Goal: Task Accomplishment & Management: Use online tool/utility

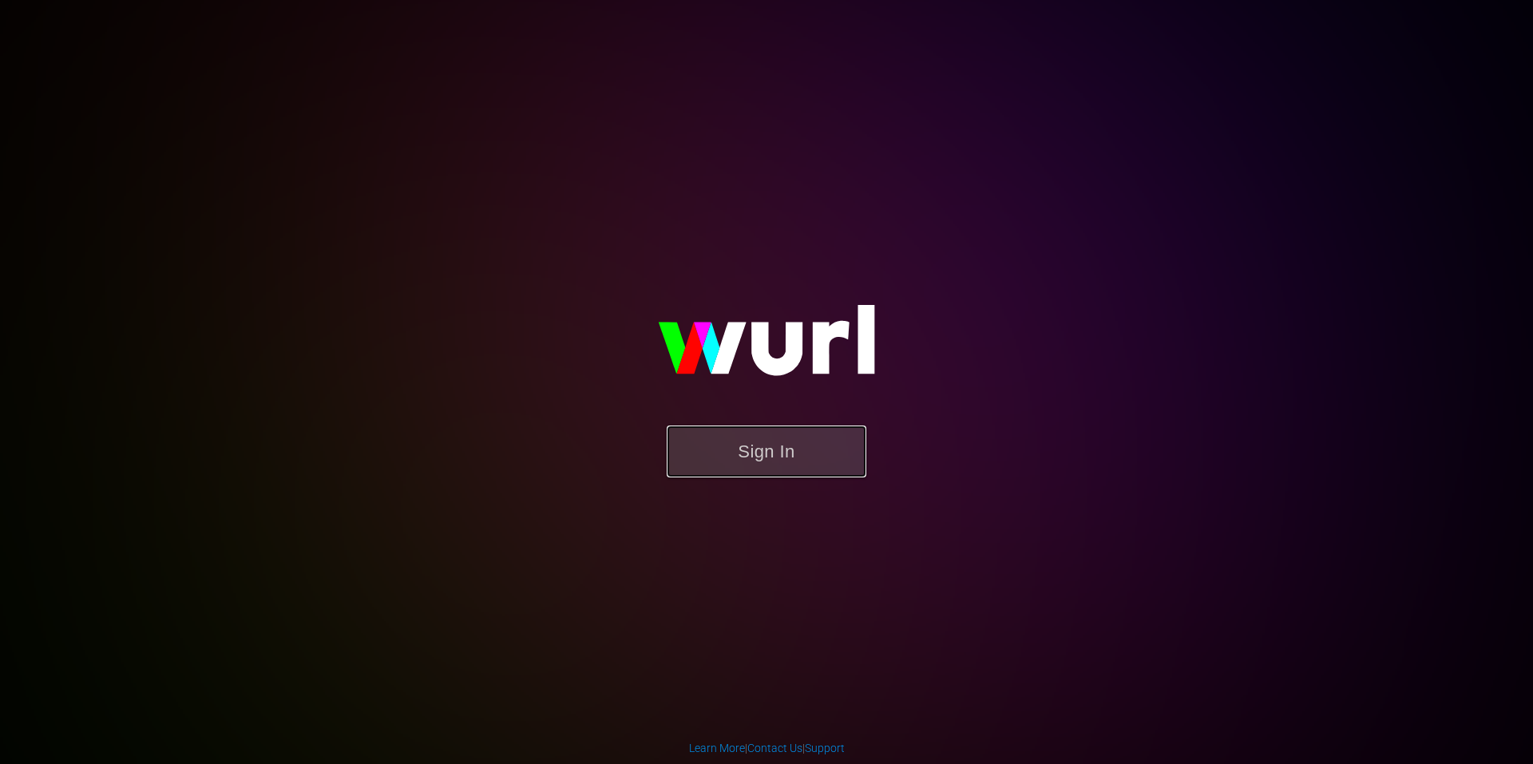
click at [809, 441] on button "Sign In" at bounding box center [767, 452] width 200 height 52
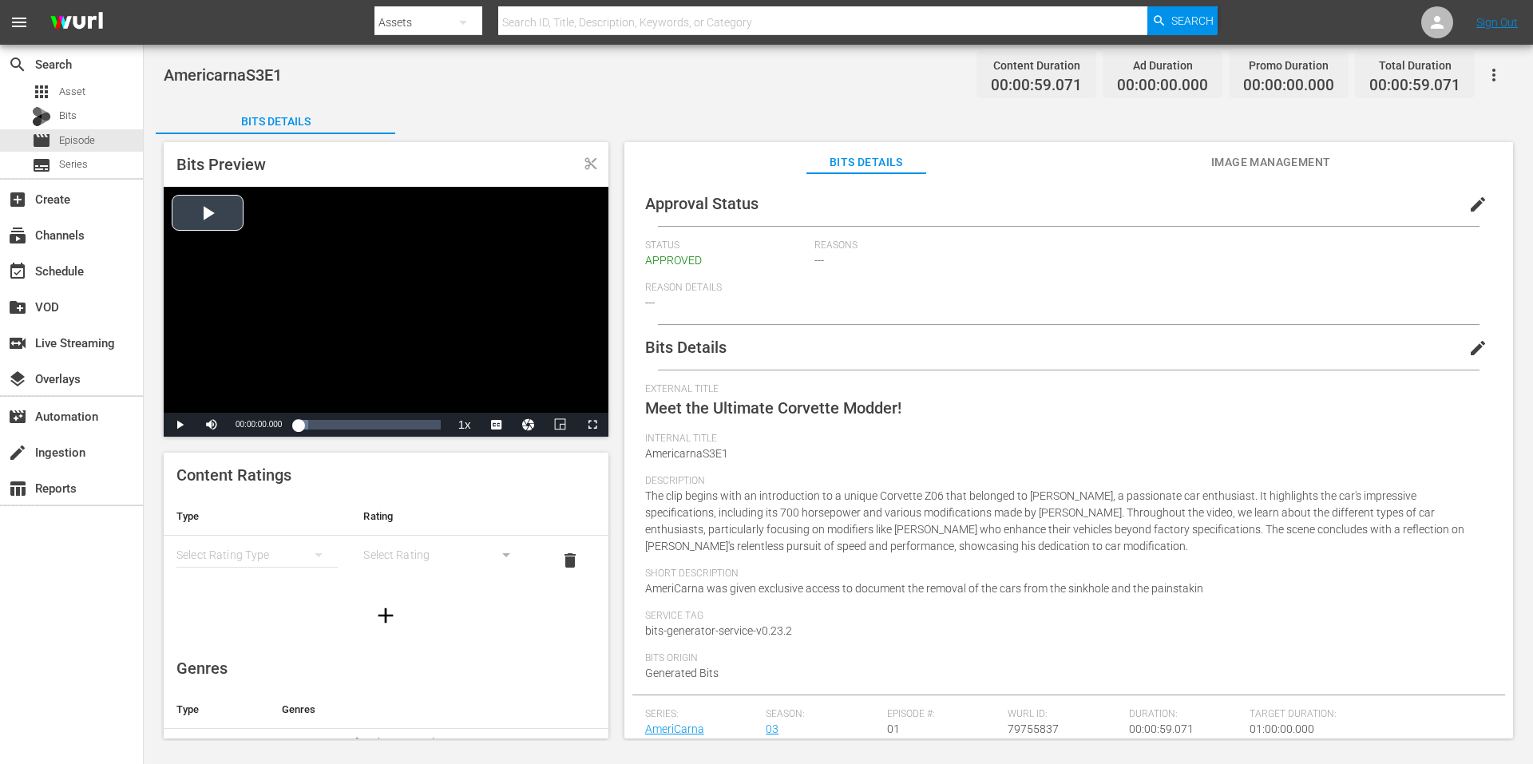
click at [365, 281] on div "Video Player" at bounding box center [386, 300] width 445 height 226
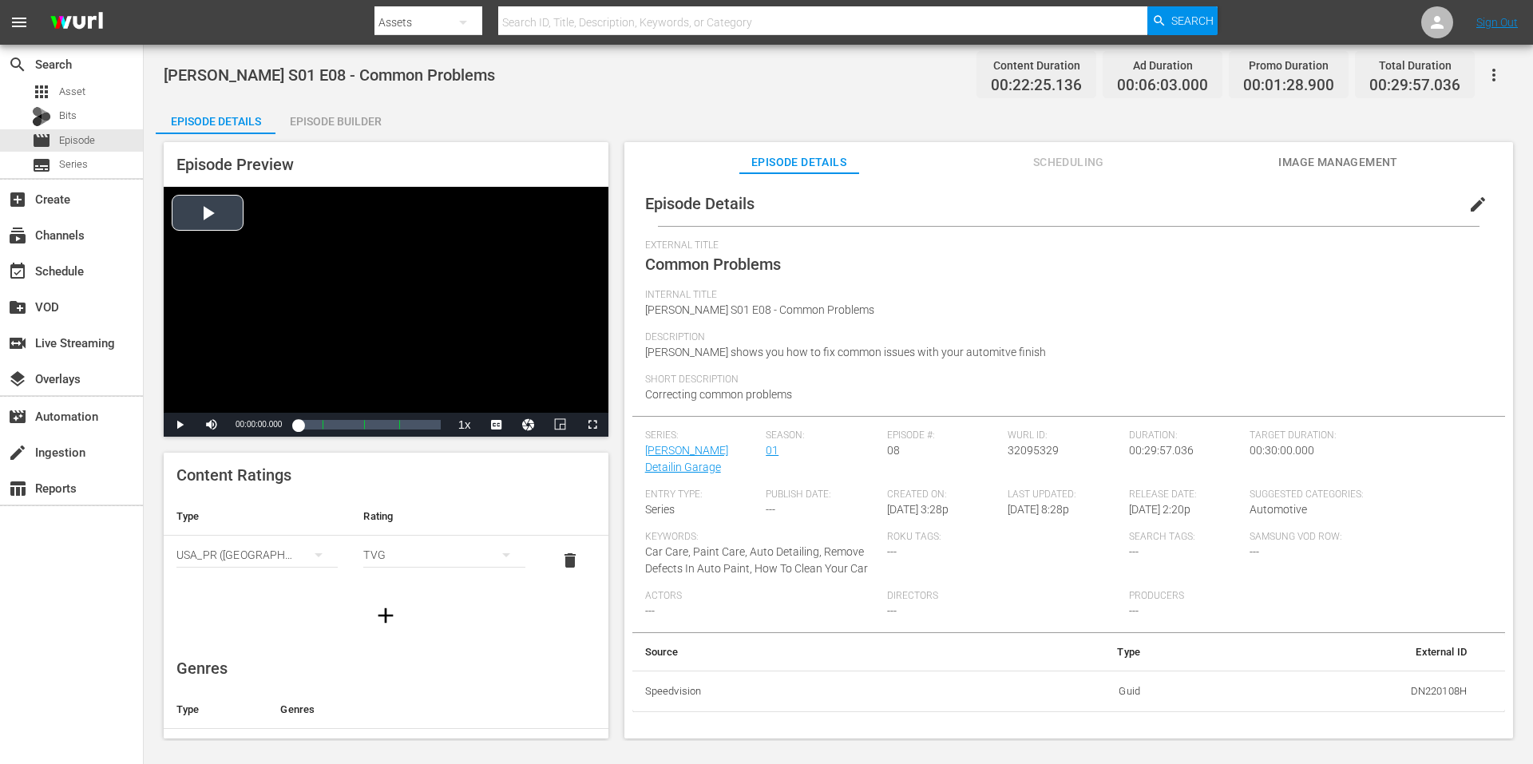
click at [473, 261] on div "Video Player" at bounding box center [386, 300] width 445 height 226
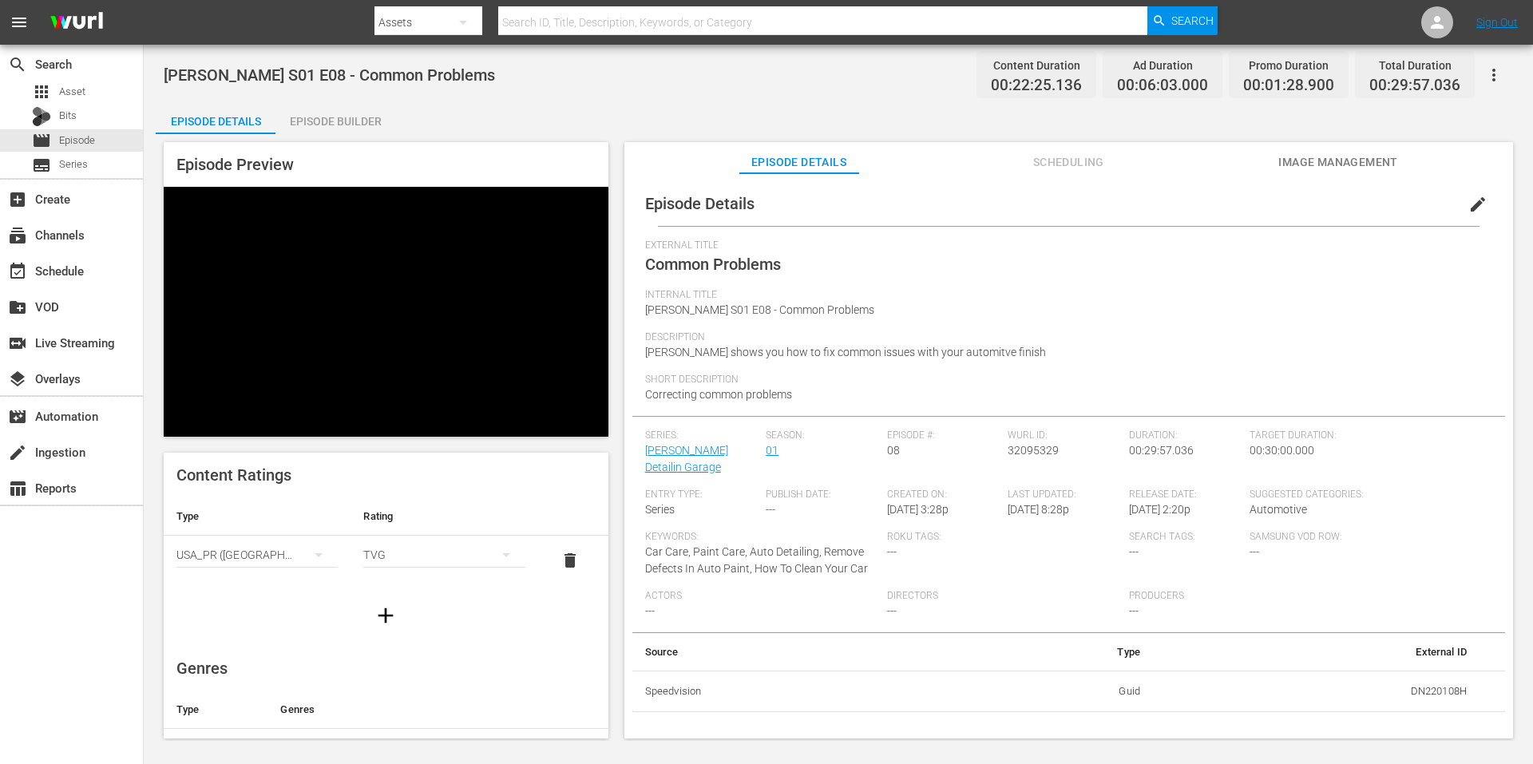
click at [473, 261] on div "Video Player" at bounding box center [386, 300] width 445 height 226
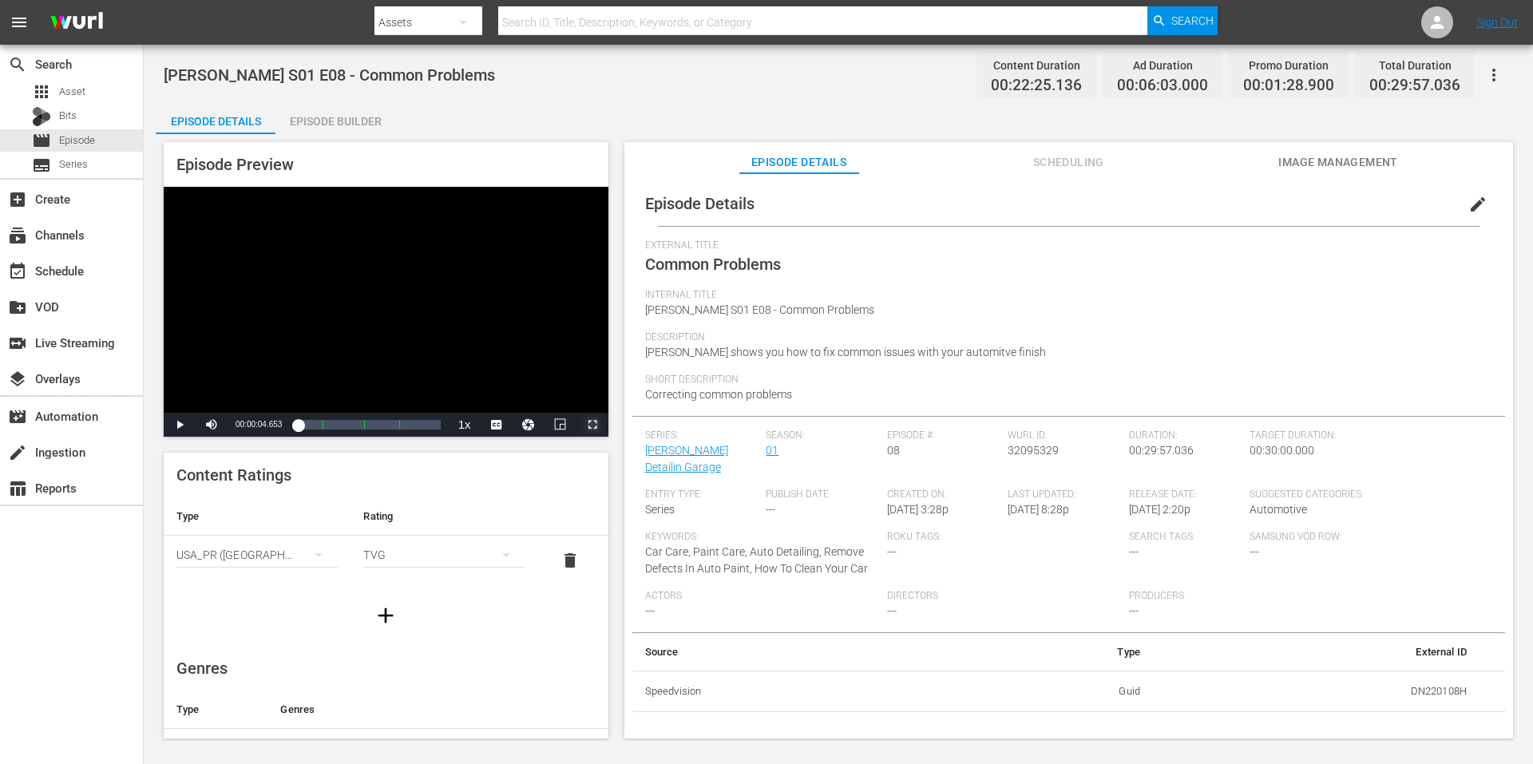
click at [593, 425] on span "Video Player" at bounding box center [593, 425] width 0 height 0
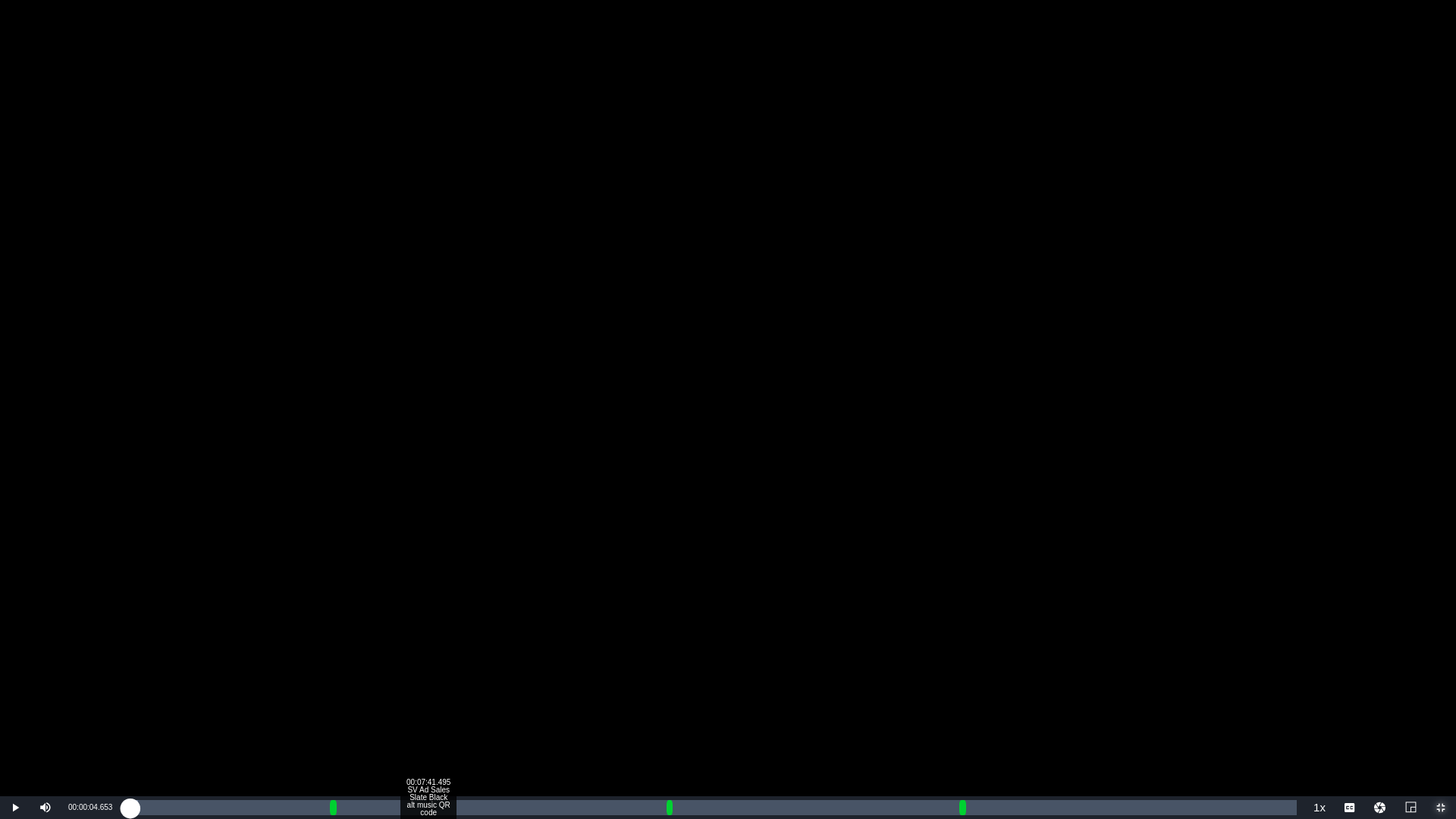
click at [427, 725] on div "Loaded : 0.89% 00:07:41.495 SV Ad Sales Slate Black alt music QR code 00:00:04.…" at bounding box center [711, 808] width 1169 height 15
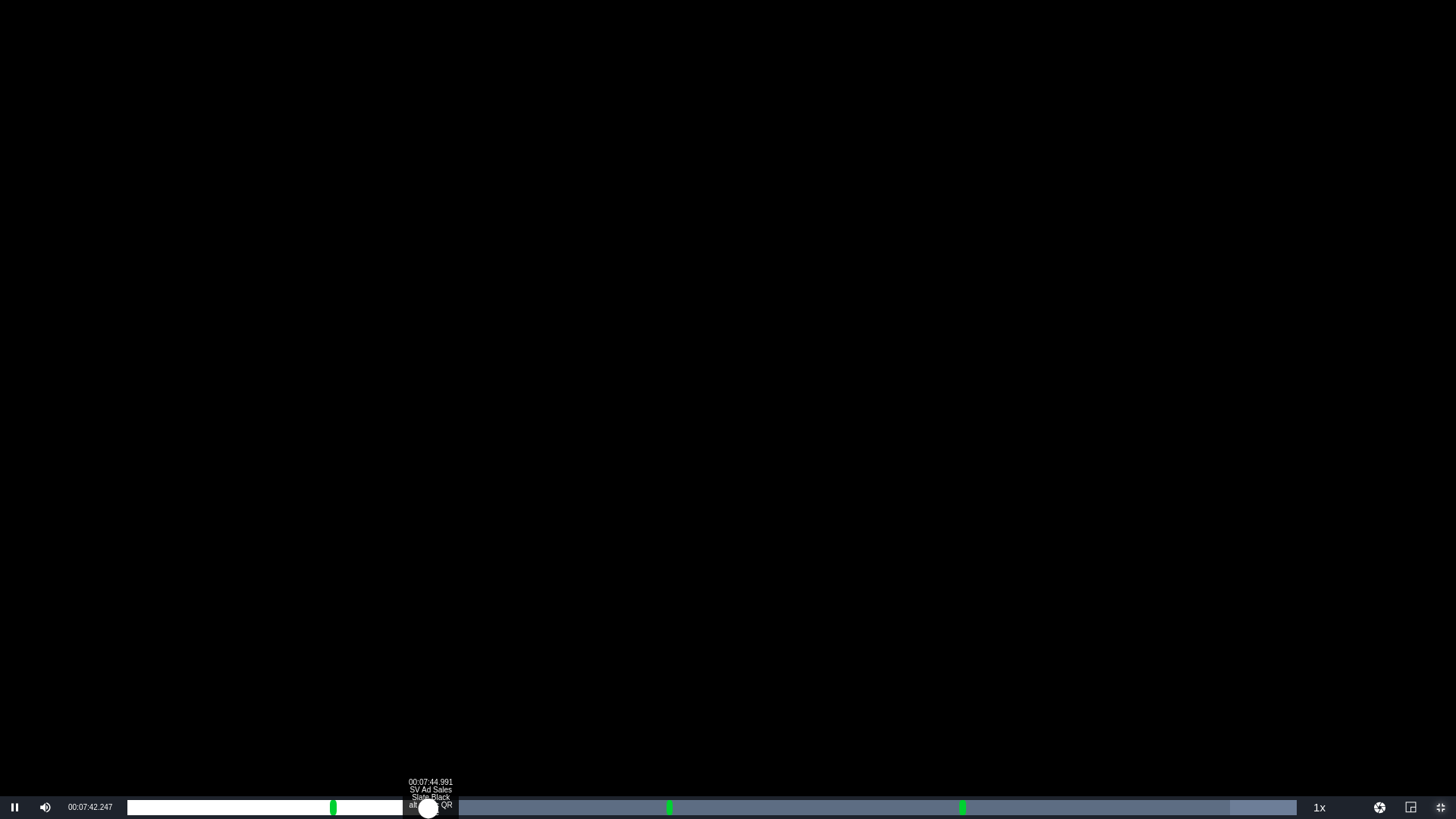
click at [428, 725] on div "00:01:55.623" at bounding box center [277, 808] width 301 height 15
click at [431, 725] on div "00:01:59.642" at bounding box center [278, 808] width 303 height 15
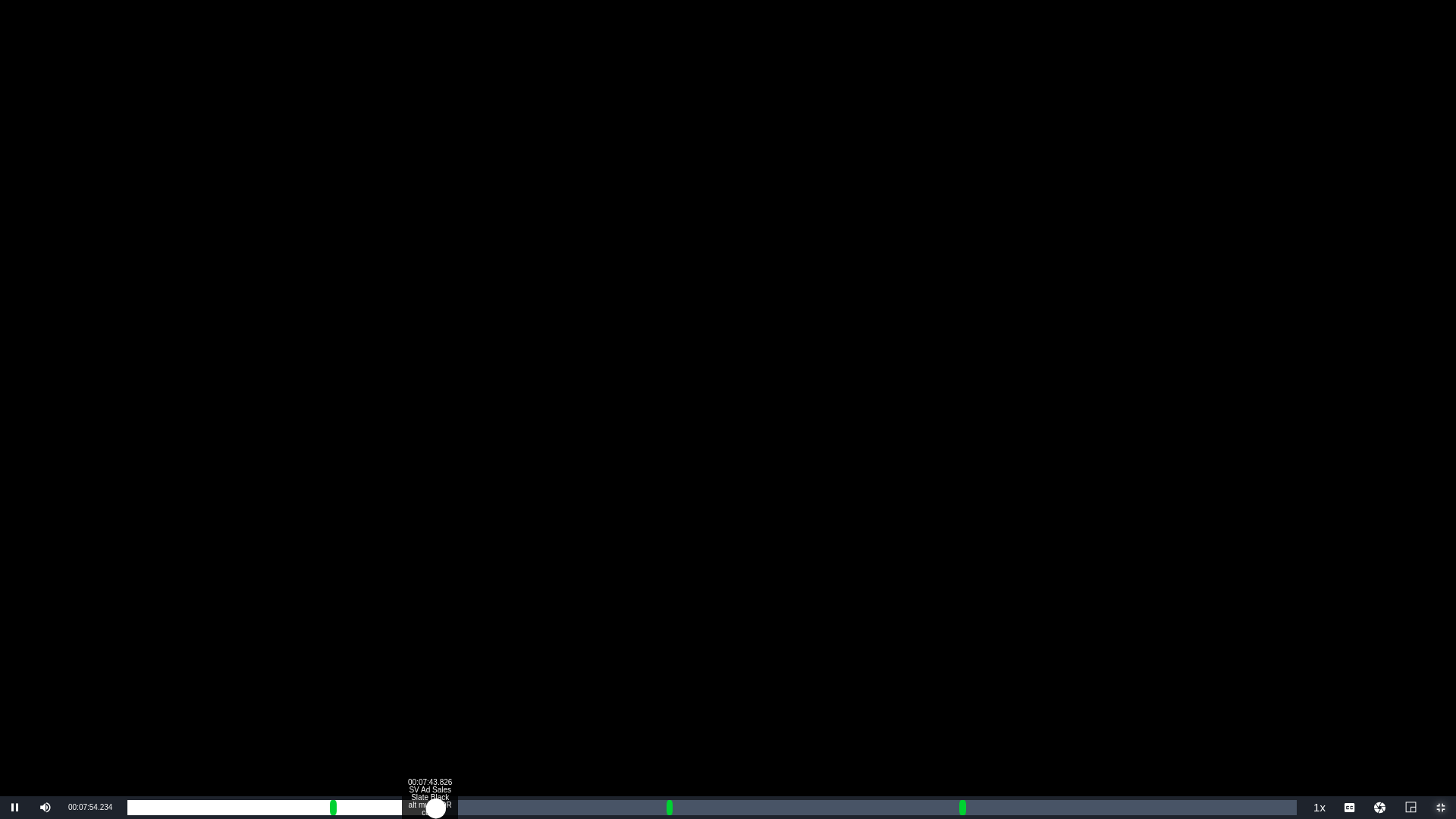
click at [428, 725] on div "00:05:17.608" at bounding box center [281, 808] width 309 height 15
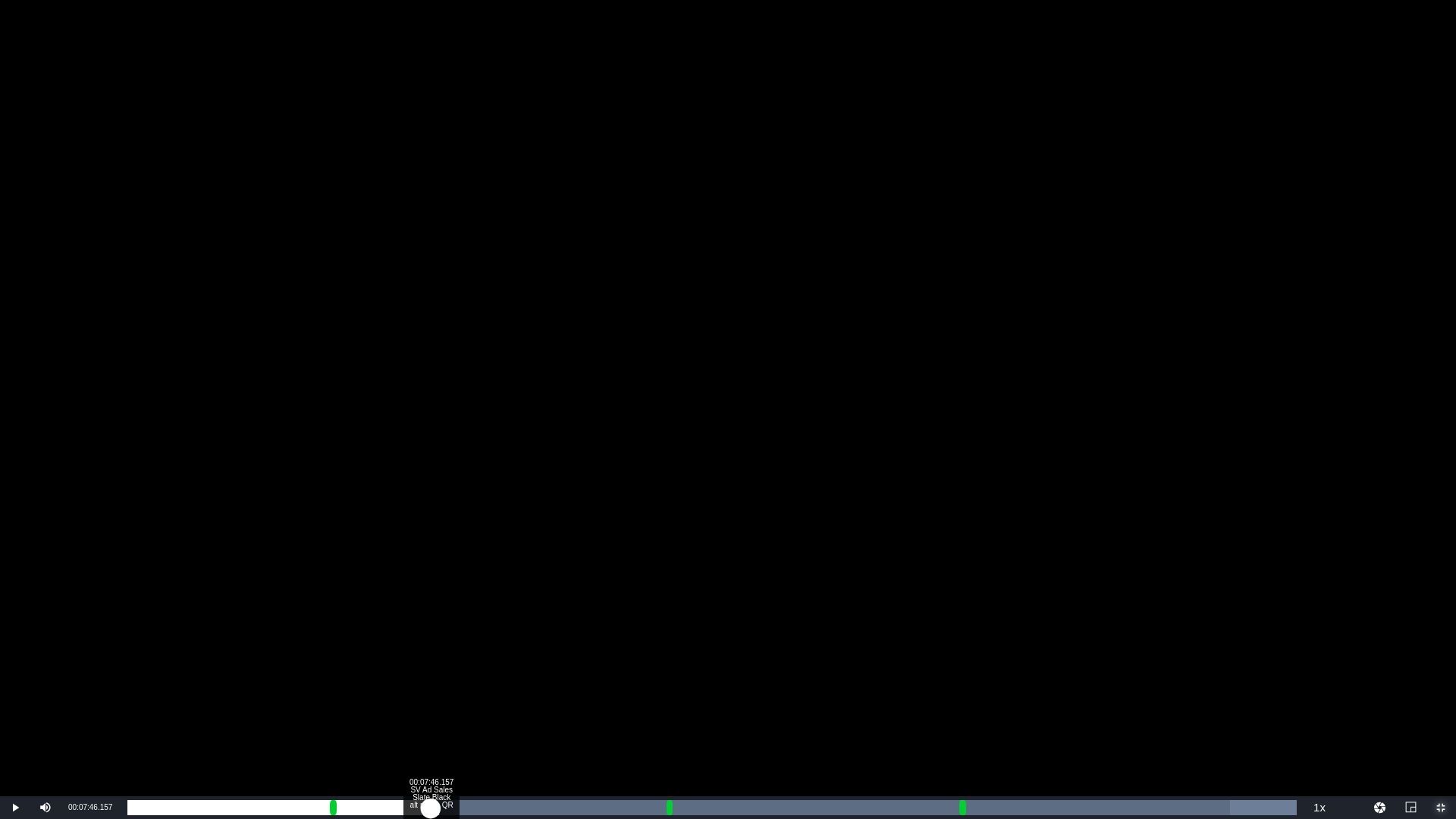
click at [431, 725] on div "00:01:57.016" at bounding box center [278, 808] width 303 height 15
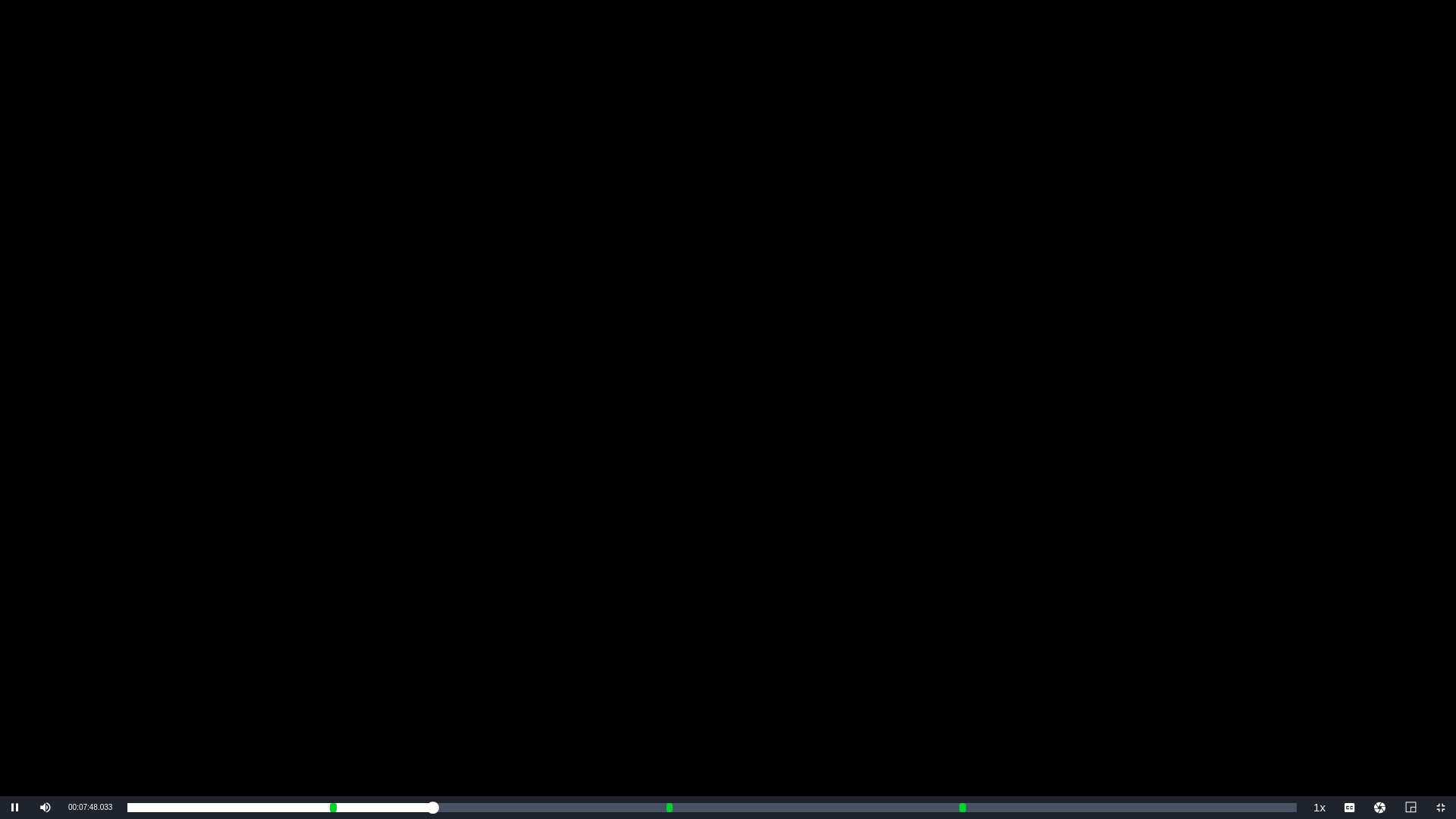
click at [524, 532] on div "Video Player" at bounding box center [728, 398] width 1456 height 796
click at [1441, 725] on span "Video Player" at bounding box center [1441, 808] width 0 height 0
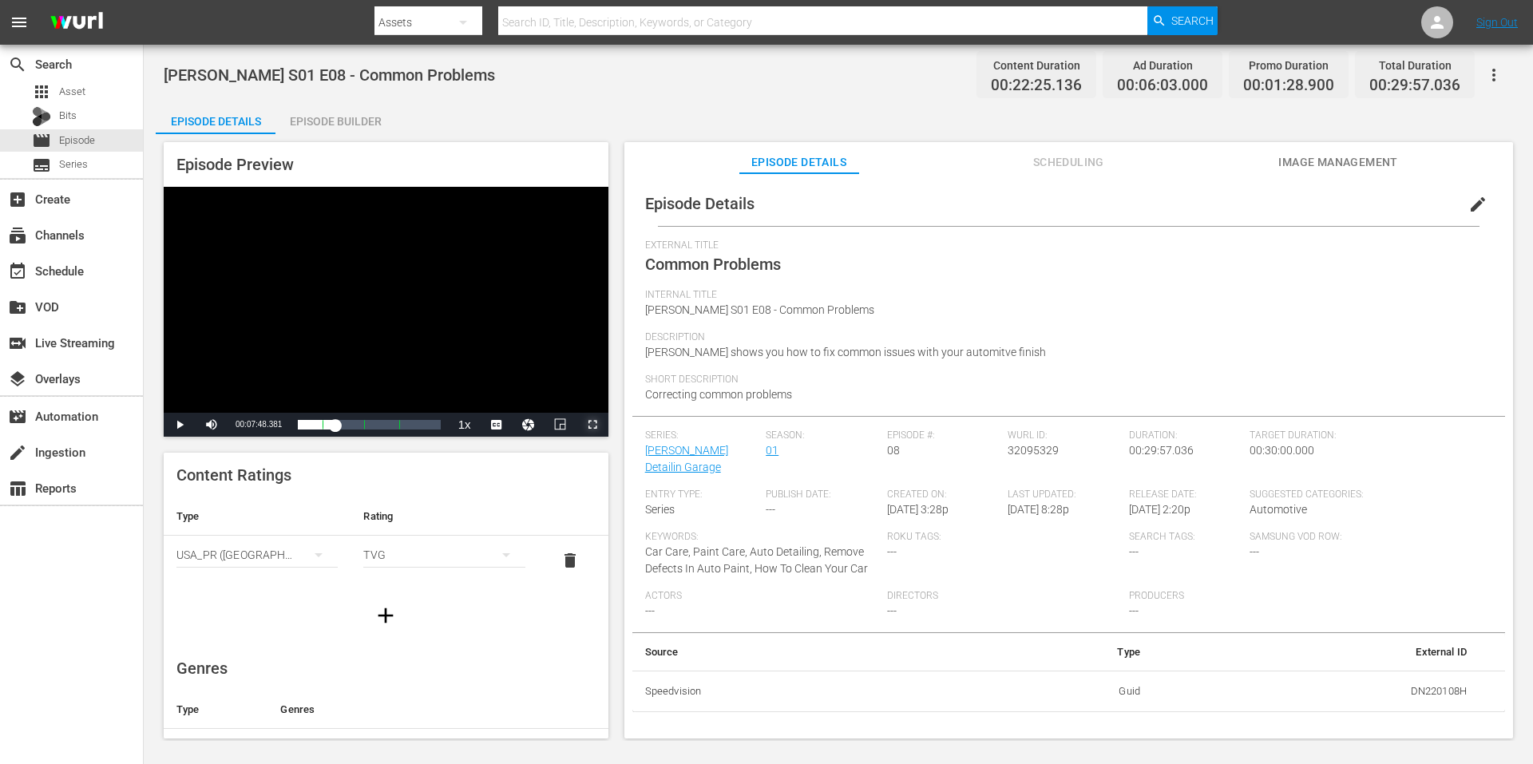
click at [593, 425] on span "Video Player" at bounding box center [593, 425] width 0 height 0
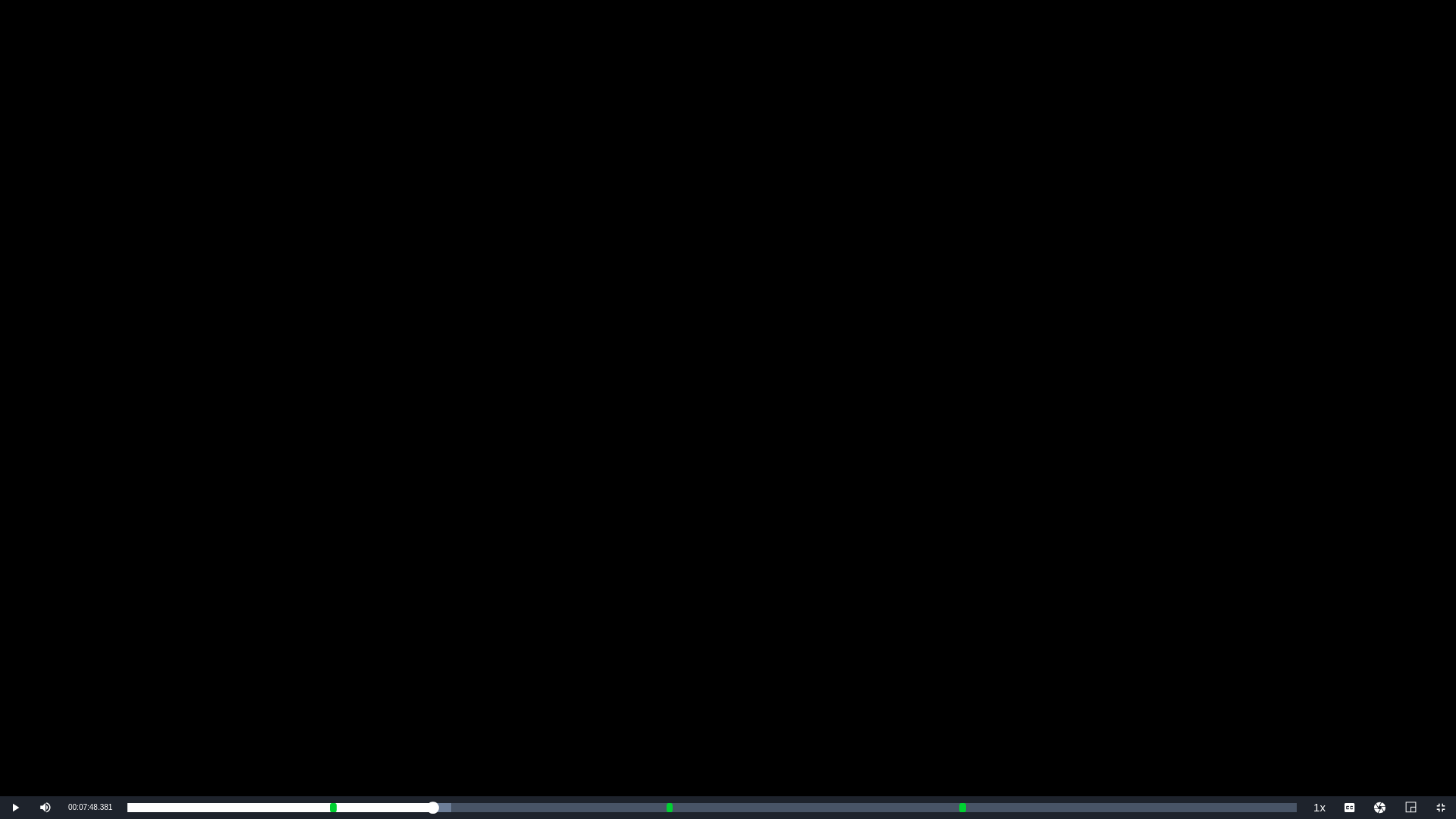
click at [1394, 562] on div "Video Player" at bounding box center [728, 398] width 1456 height 796
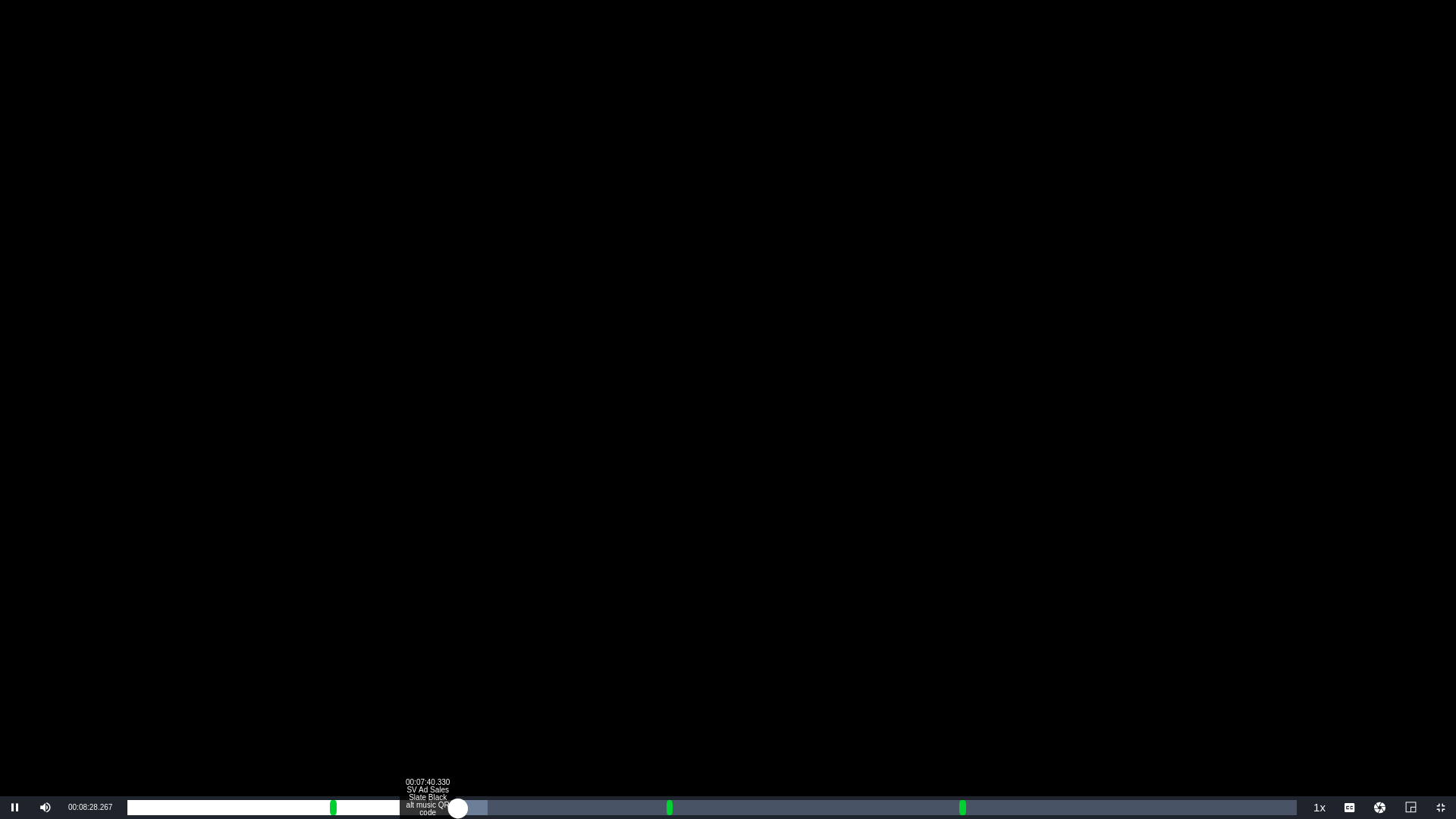
click at [426, 725] on div "Loaded : 30.81% 00:07:40.330 SV Ad Sales Slate Black alt music QR code 00:05:51…" at bounding box center [711, 808] width 1169 height 15
click at [1441, 725] on span "Video Player" at bounding box center [1441, 808] width 0 height 0
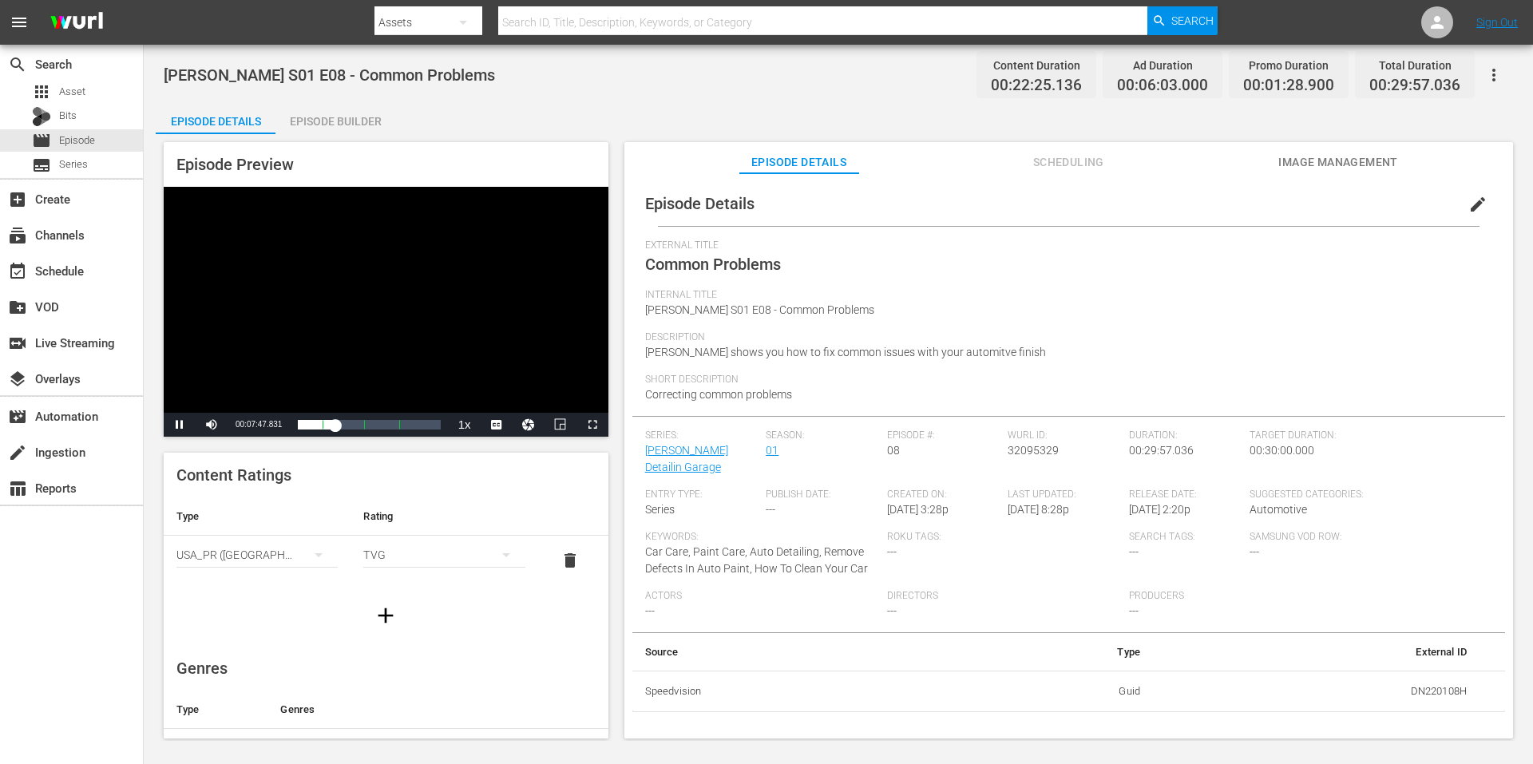
click at [513, 339] on div "Video Player" at bounding box center [386, 300] width 445 height 226
click at [593, 425] on span "Video Player" at bounding box center [593, 425] width 0 height 0
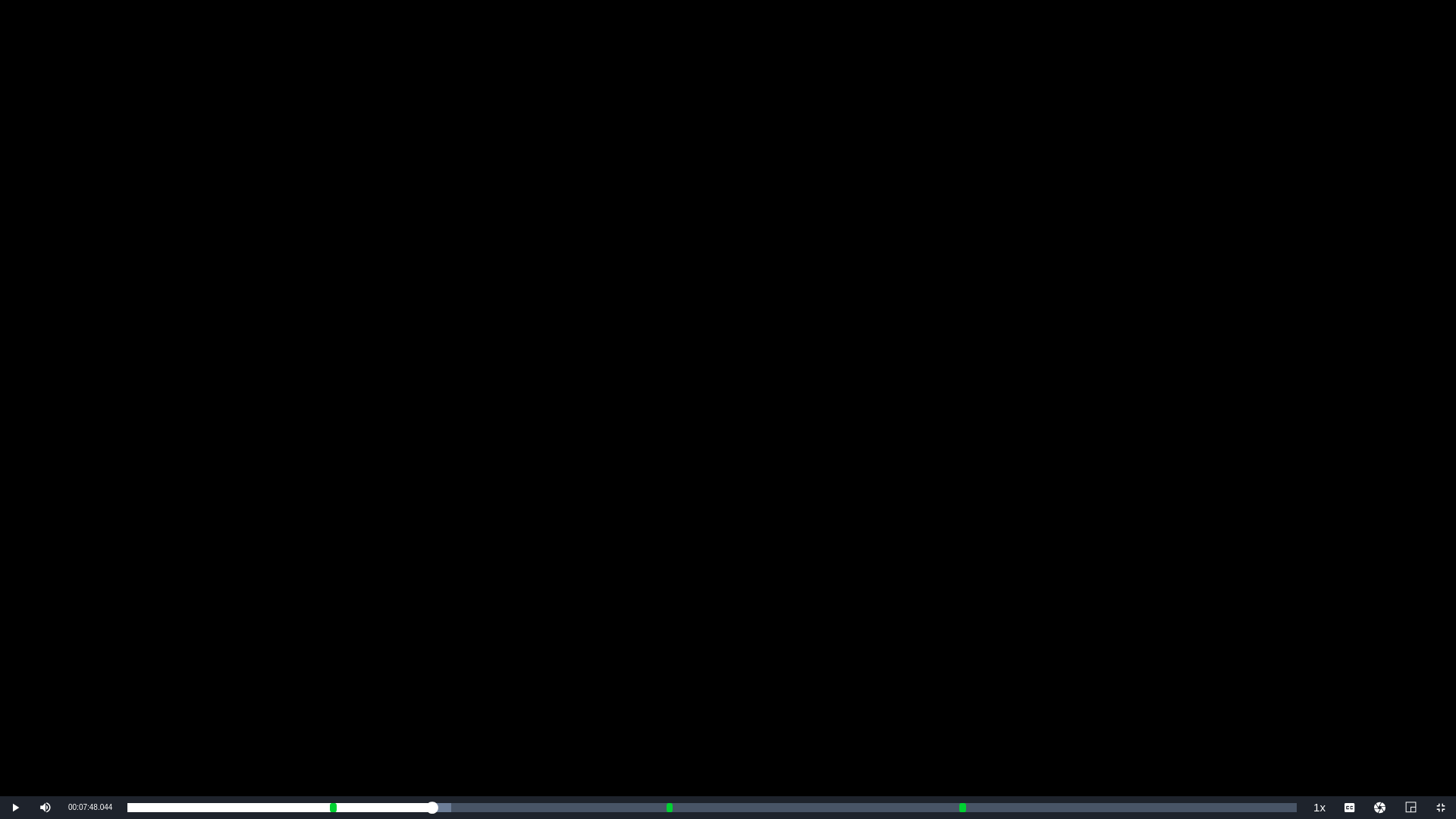
drag, startPoint x: 665, startPoint y: 501, endPoint x: 1056, endPoint y: 498, distance: 391.0
click at [665, 501] on div "Video Player" at bounding box center [728, 398] width 1456 height 796
click at [1131, 288] on div "Video Player" at bounding box center [728, 398] width 1456 height 796
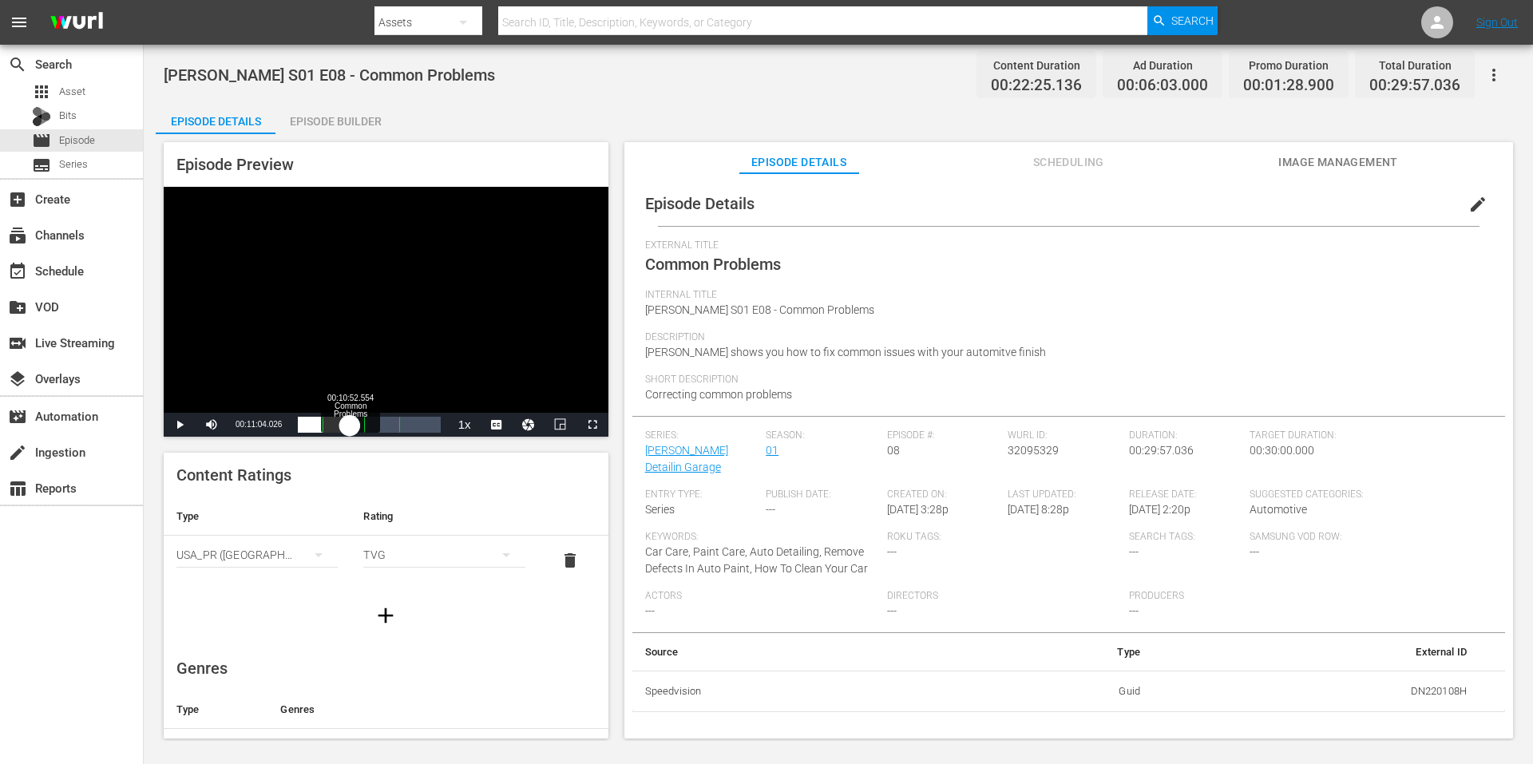
click at [350, 425] on div "00:08:27.365" at bounding box center [324, 425] width 52 height 16
click at [347, 425] on div "00:08:16.193" at bounding box center [324, 425] width 52 height 16
click at [347, 425] on div "00:07:39.580" at bounding box center [322, 425] width 49 height 16
click at [385, 311] on div "Video Player" at bounding box center [386, 300] width 445 height 226
click at [342, 426] on div "00:07:08.890" at bounding box center [320, 425] width 45 height 16
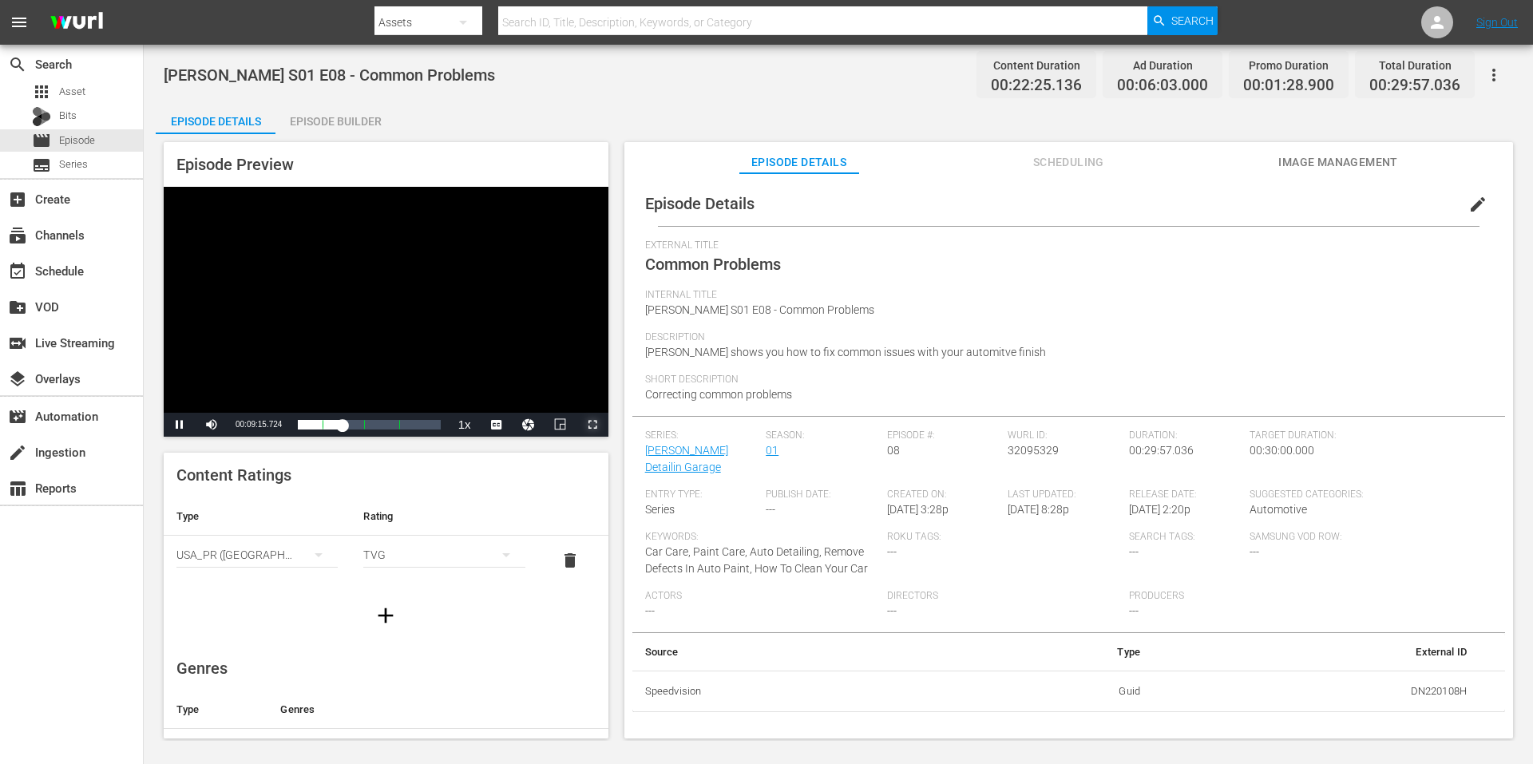
click at [593, 425] on span "Video Player" at bounding box center [593, 425] width 0 height 0
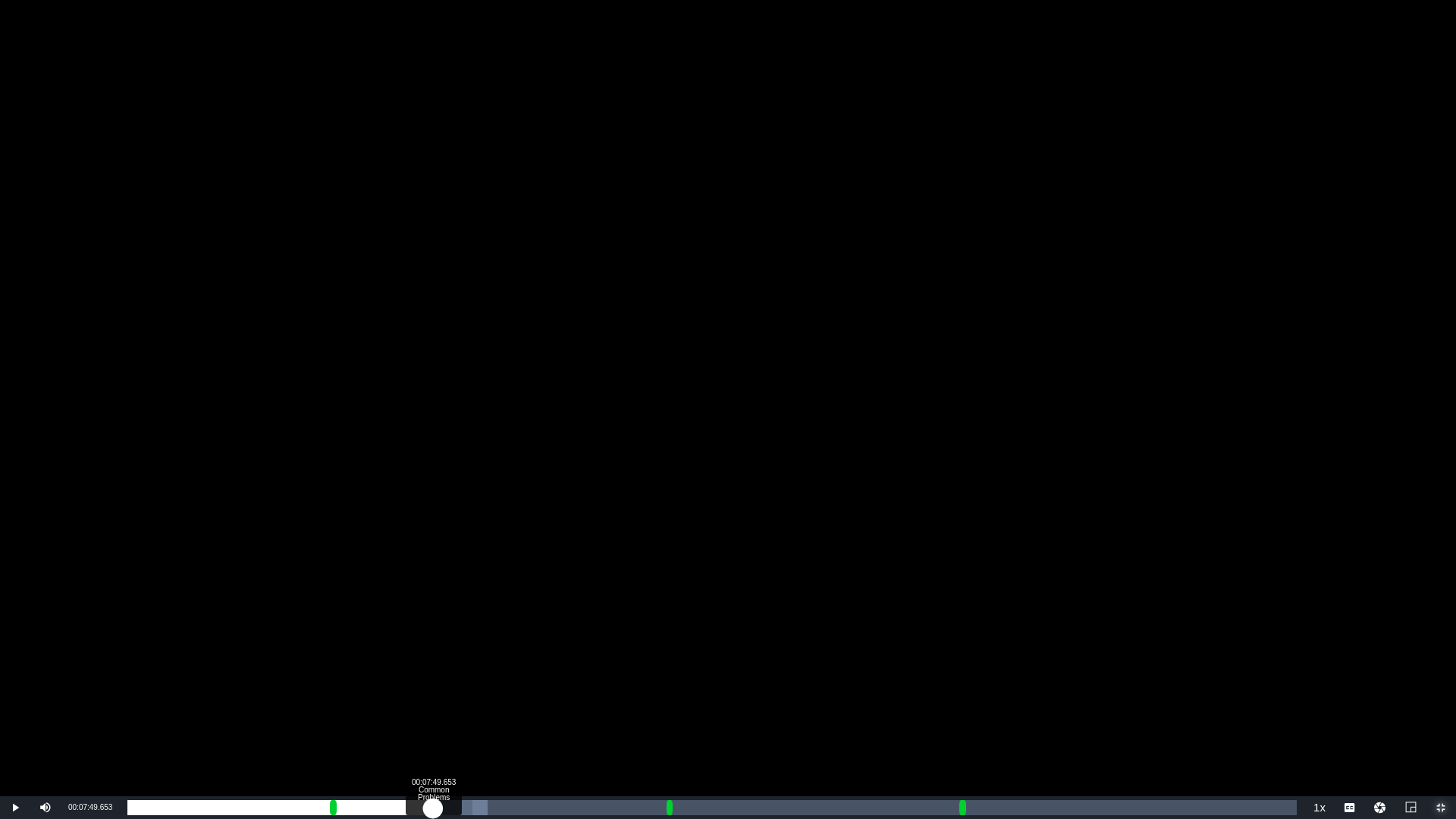
click at [433, 725] on div "00:06:39.957" at bounding box center [280, 808] width 306 height 15
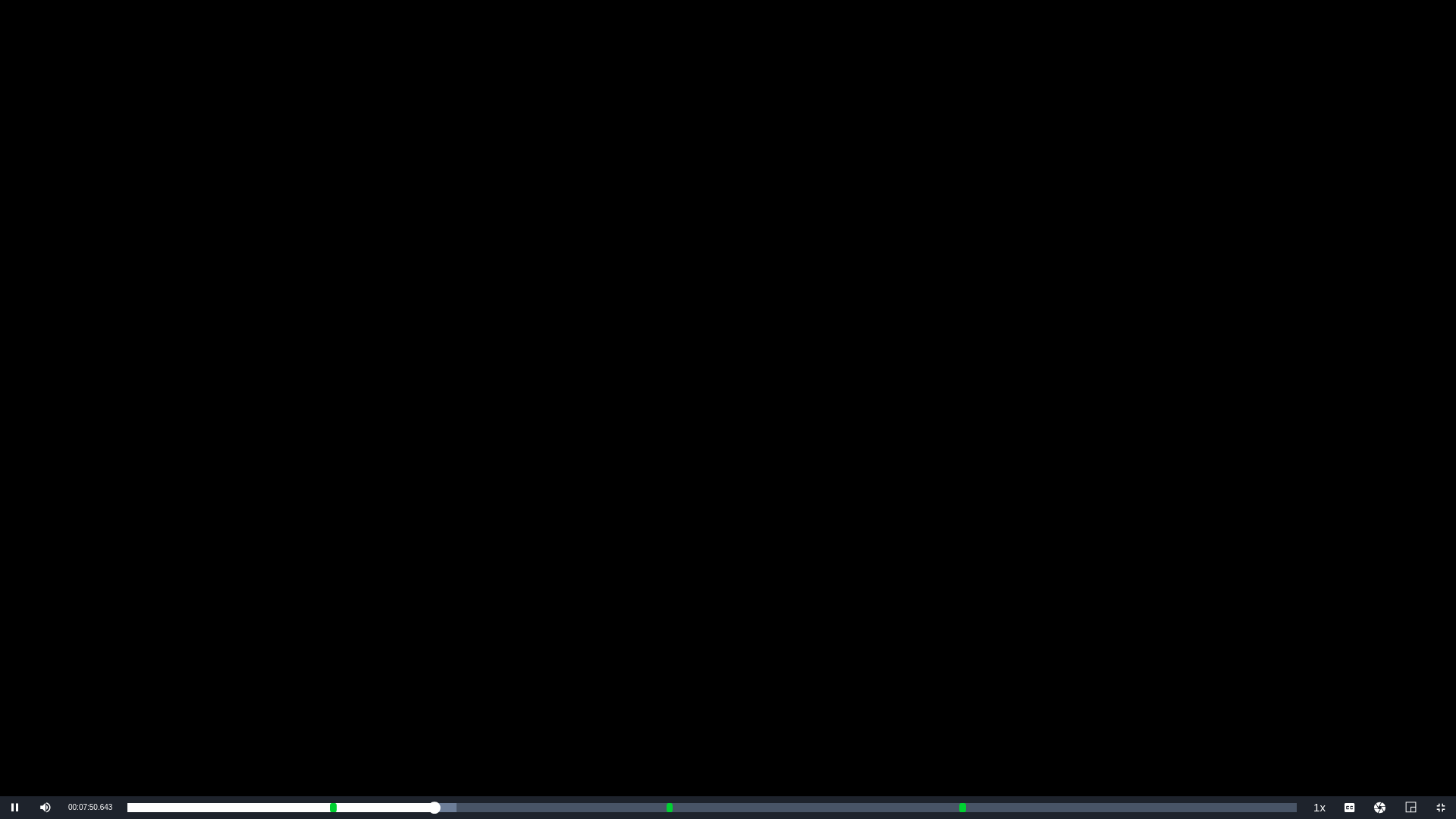
click at [455, 660] on div "Video Player" at bounding box center [728, 398] width 1456 height 796
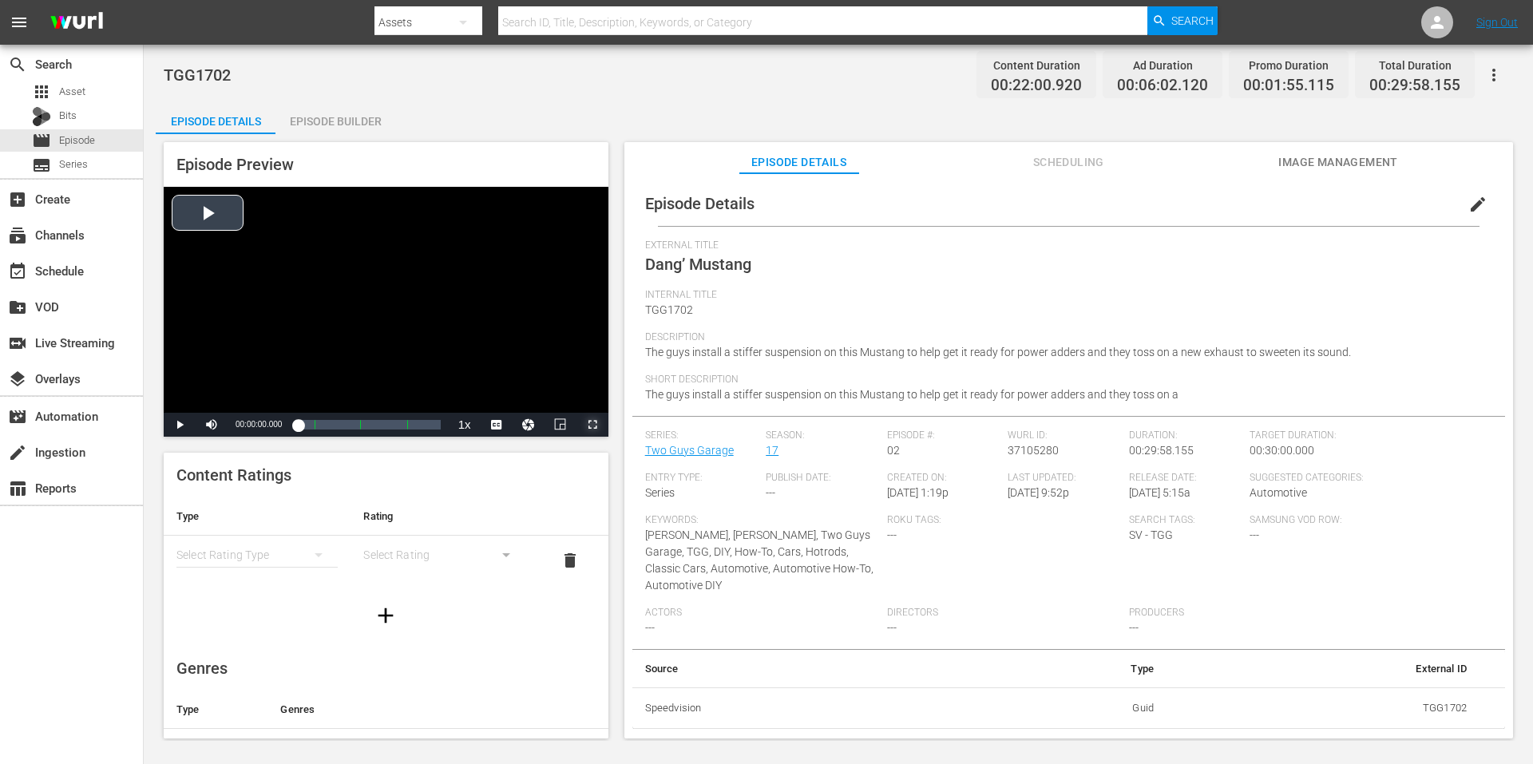
click at [593, 425] on span "Video Player" at bounding box center [593, 425] width 0 height 0
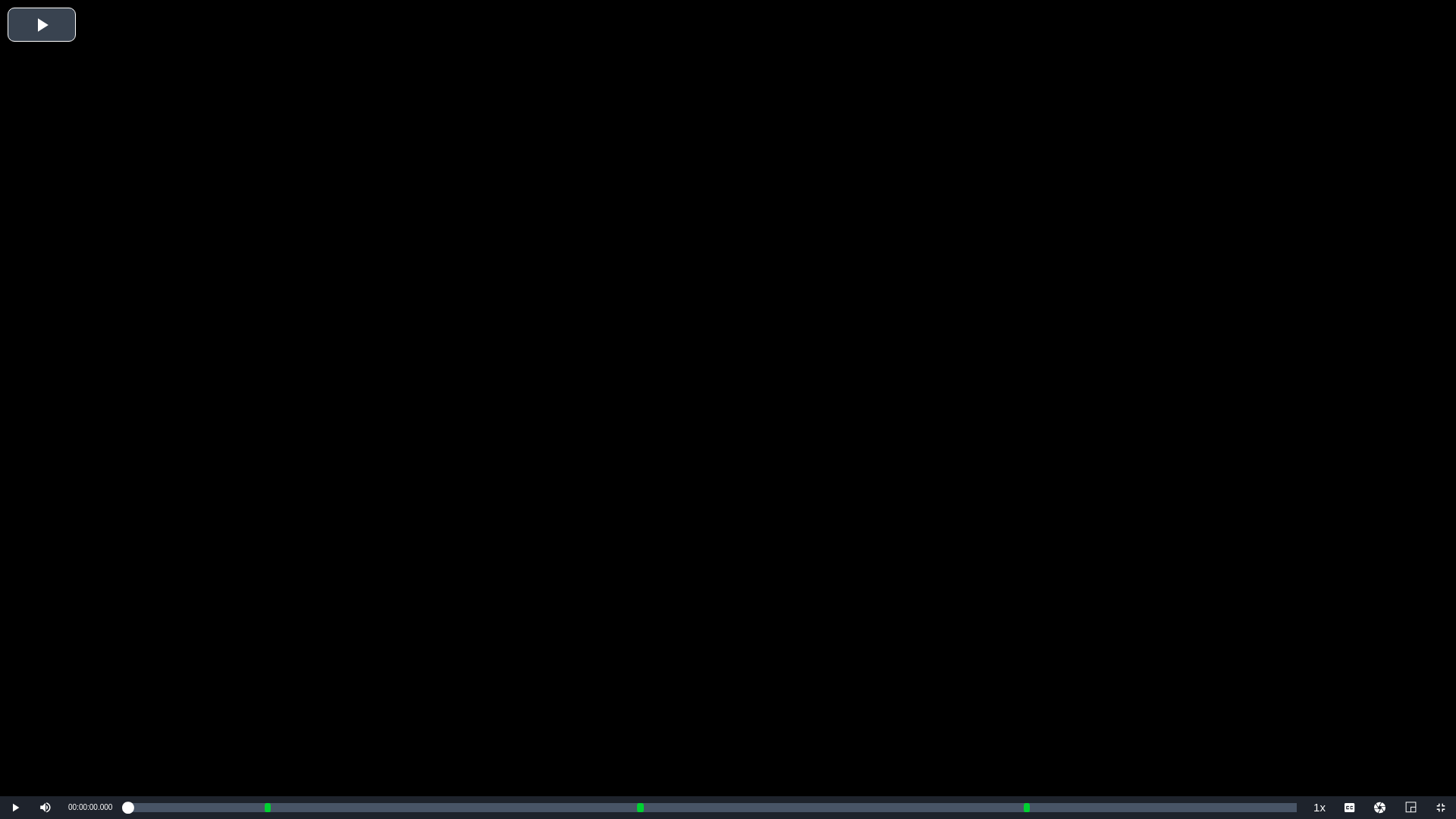
drag, startPoint x: 475, startPoint y: 597, endPoint x: 419, endPoint y: 646, distance: 74.4
click at [477, 596] on div "Video Player" at bounding box center [728, 398] width 1456 height 796
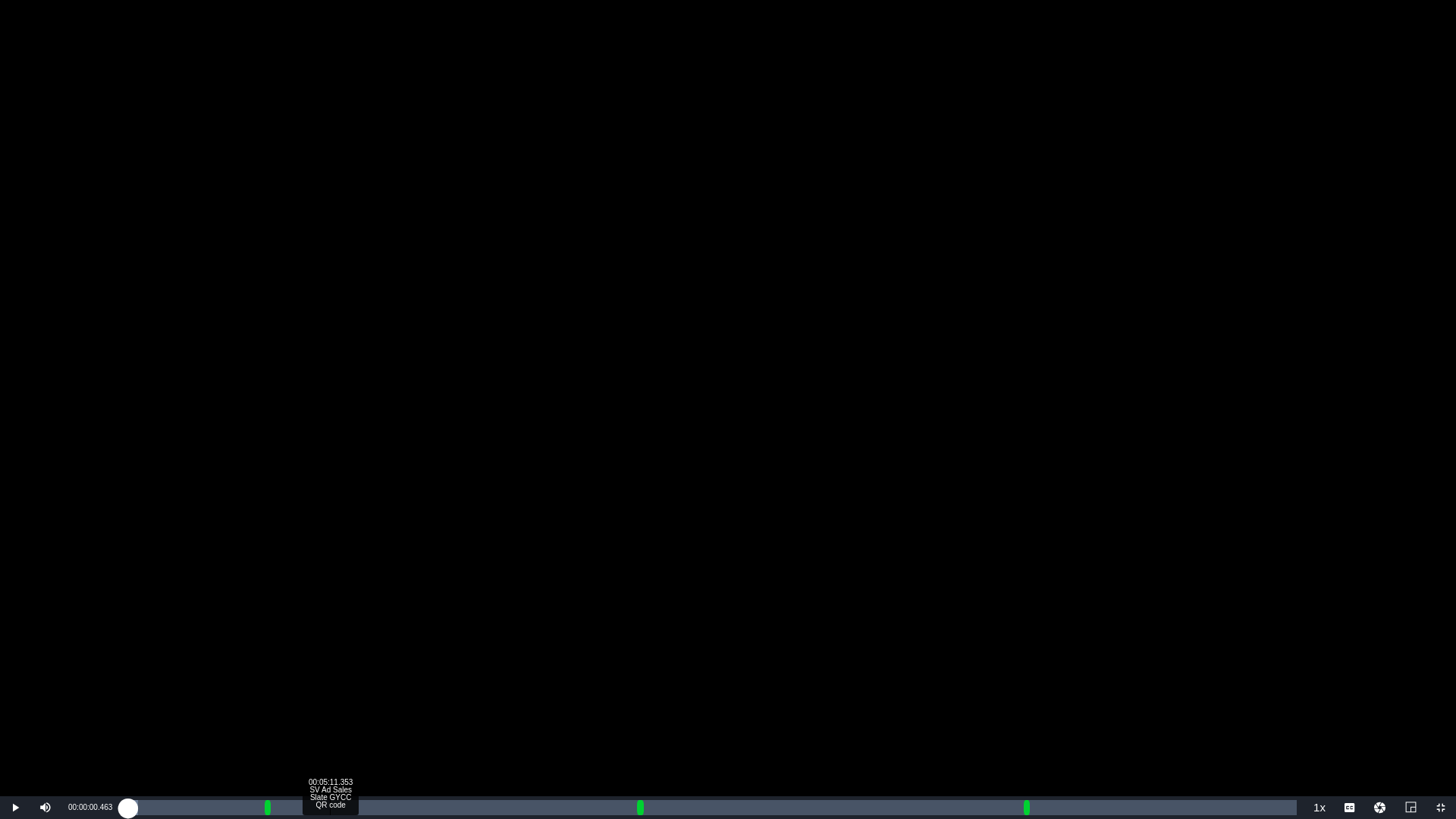
click at [330, 725] on div "00:05:11.353 SV Ad Sales Slate GYCC QR code" at bounding box center [330, 808] width 1 height 15
click at [370, 725] on div "Loaded : 0.00% 00:06:10.825 Dang’ Mustang (2/4) 00:01:01.037" at bounding box center [711, 808] width 1169 height 15
click at [341, 725] on div "00:03:33.328" at bounding box center [234, 808] width 214 height 15
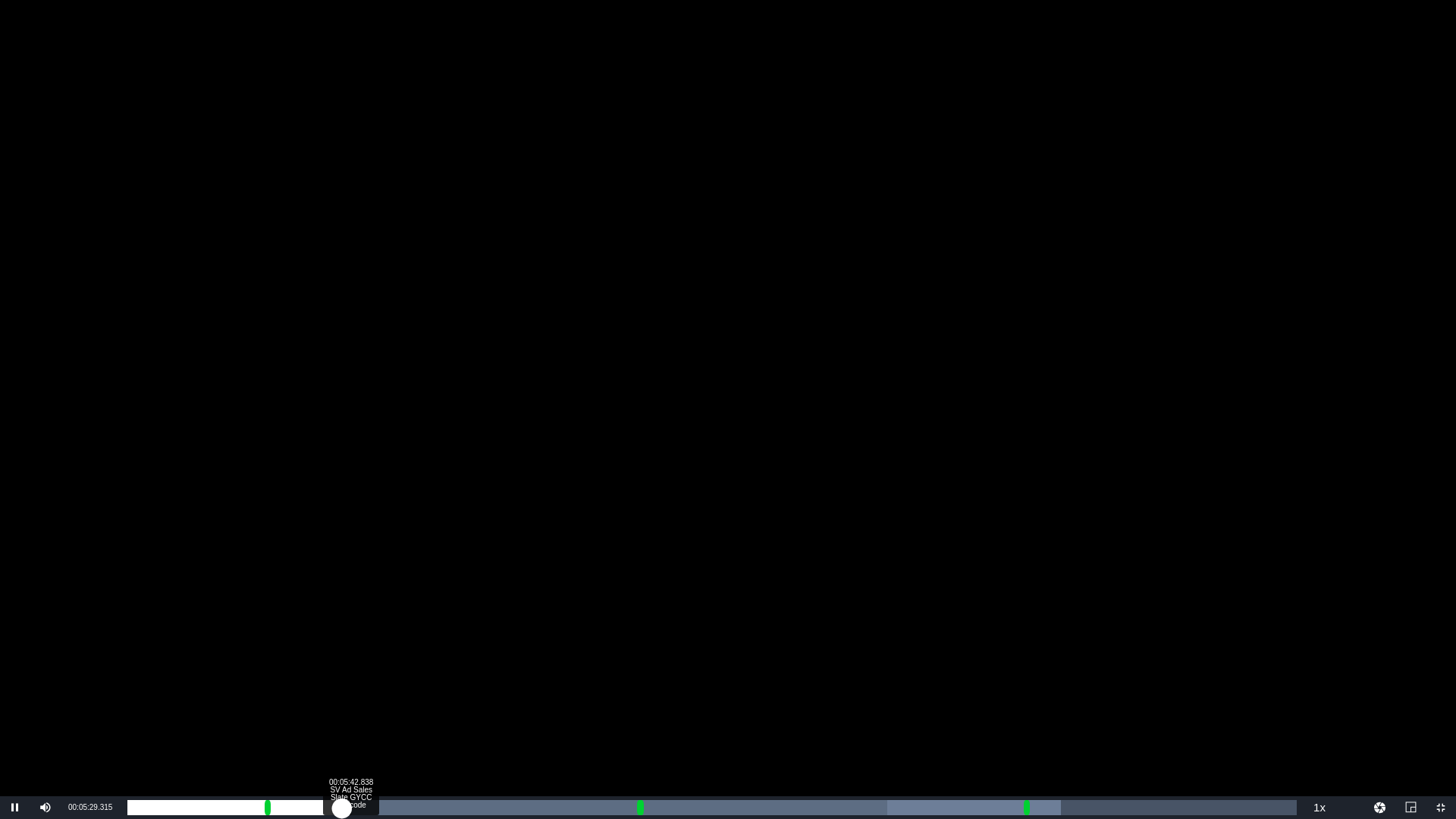
click at [341, 725] on div "00:01:19.048" at bounding box center [234, 808] width 214 height 15
click at [351, 725] on div "00:01:33.582" at bounding box center [239, 808] width 224 height 15
click at [361, 725] on div "00:01:48.566" at bounding box center [244, 808] width 234 height 15
click at [368, 725] on div "00:01:58.457" at bounding box center [247, 808] width 239 height 15
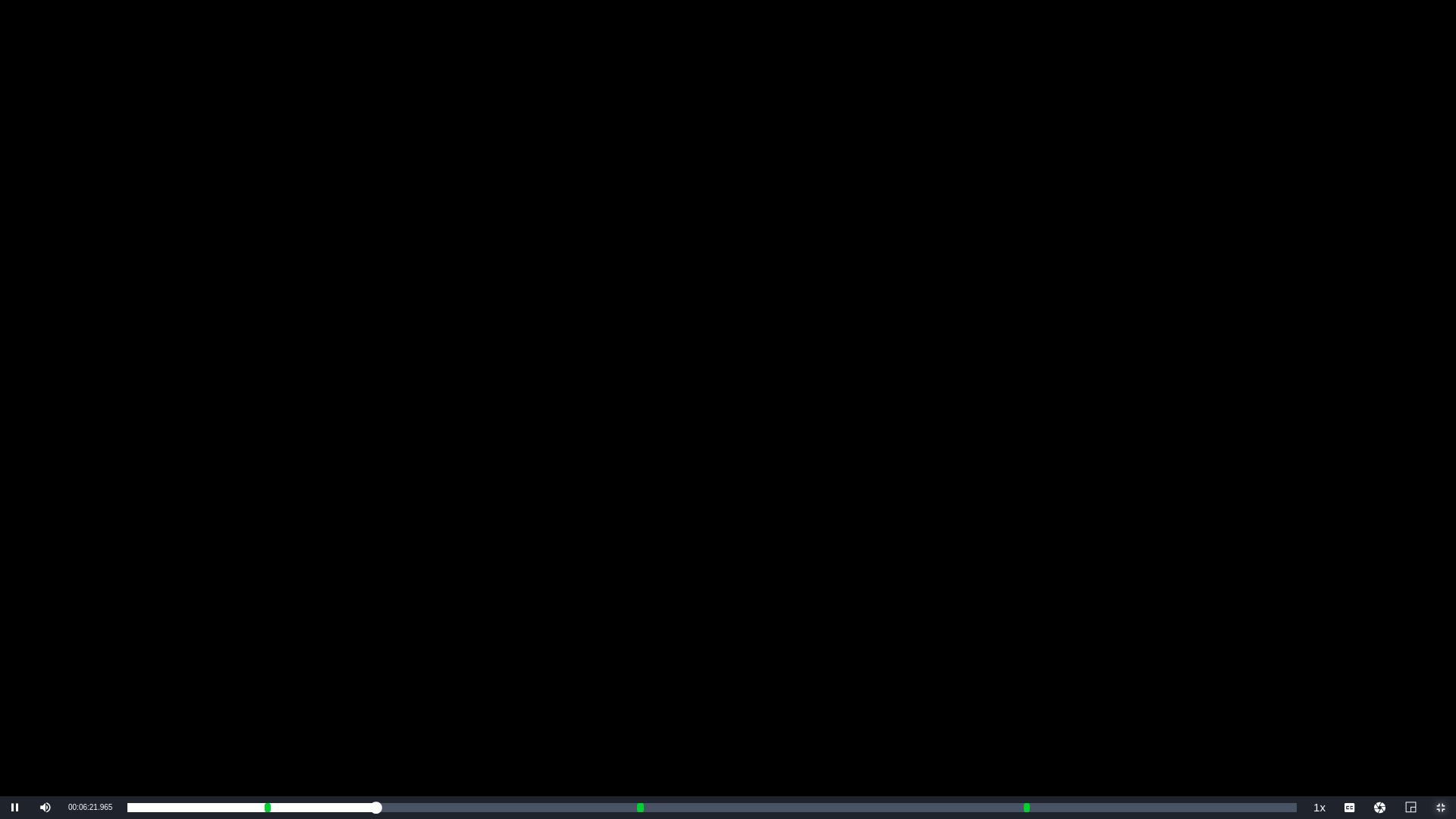
click at [1441, 725] on span "Video Player" at bounding box center [1441, 808] width 0 height 0
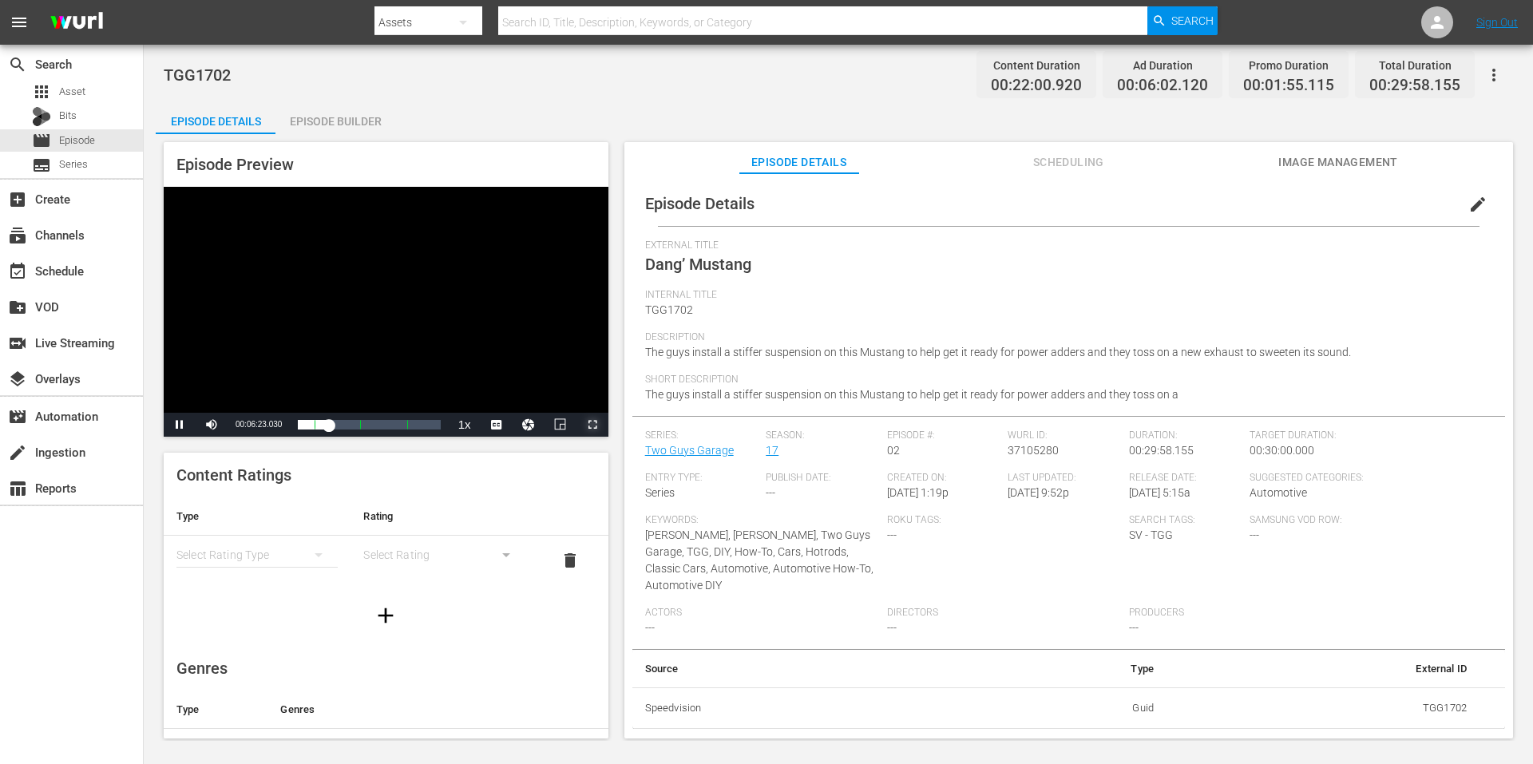
click at [593, 425] on span "Video Player" at bounding box center [593, 425] width 0 height 0
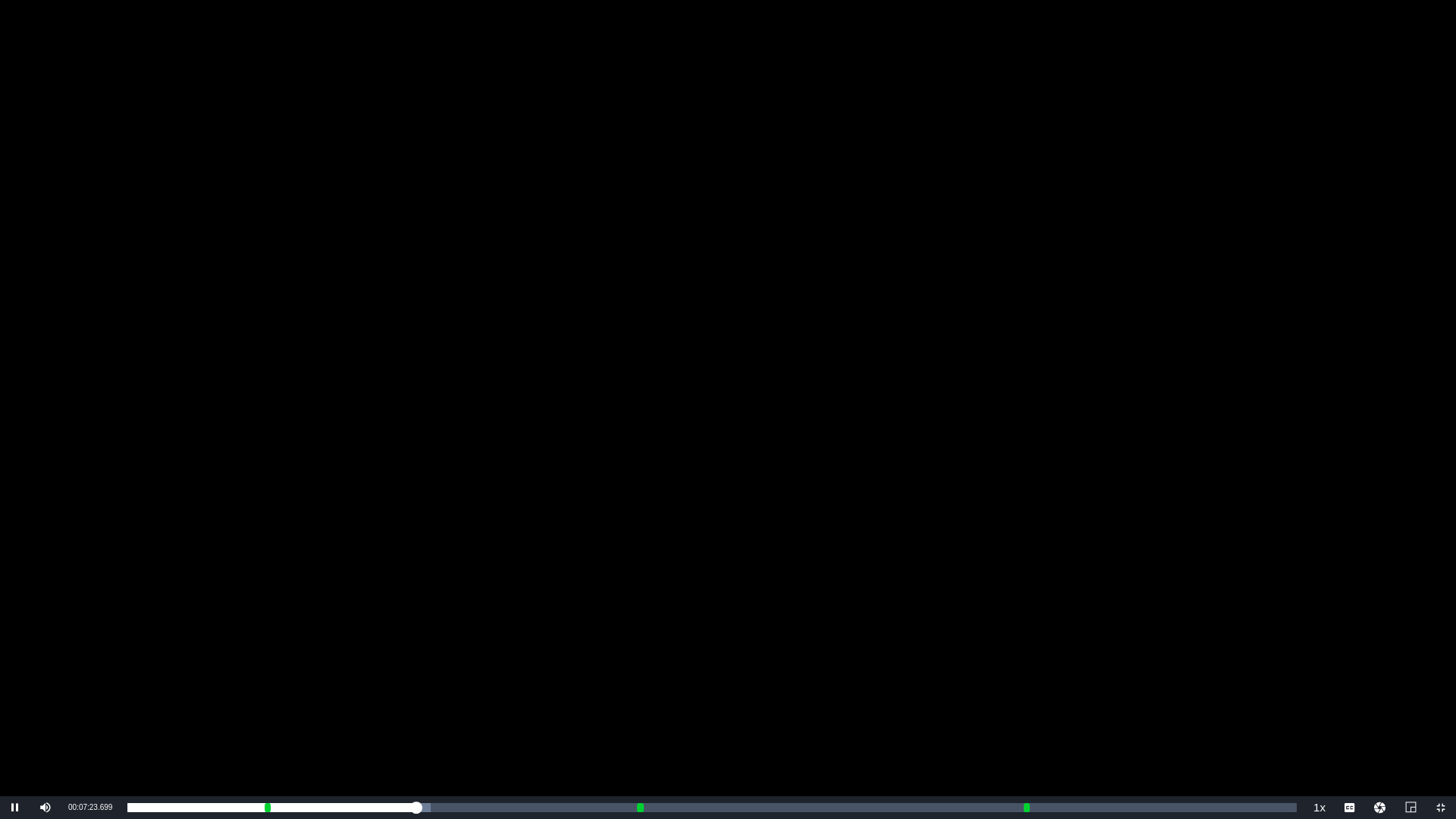
click at [1187, 324] on div "Video Player" at bounding box center [728, 398] width 1456 height 796
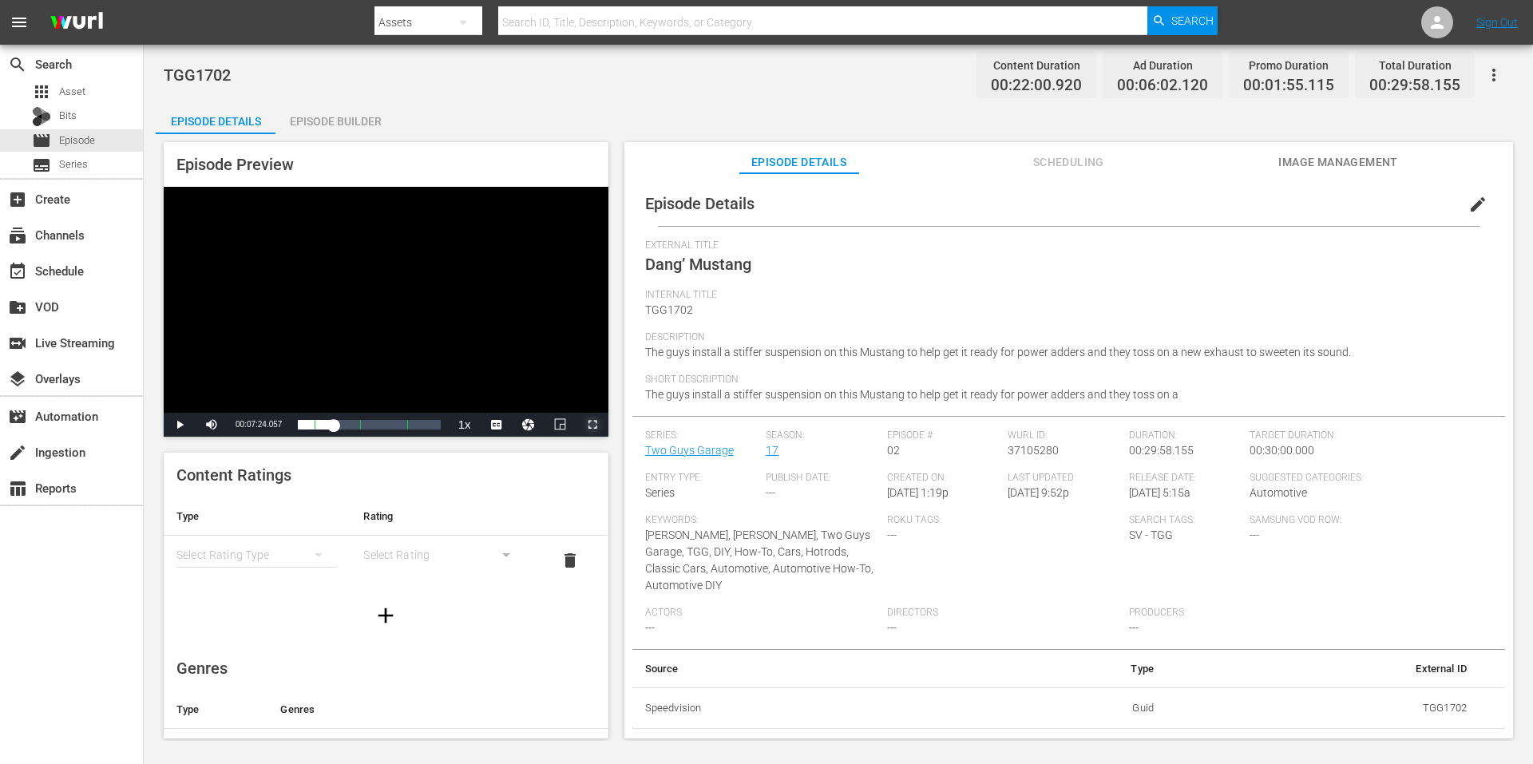
click at [593, 425] on span "Video Player" at bounding box center [593, 425] width 0 height 0
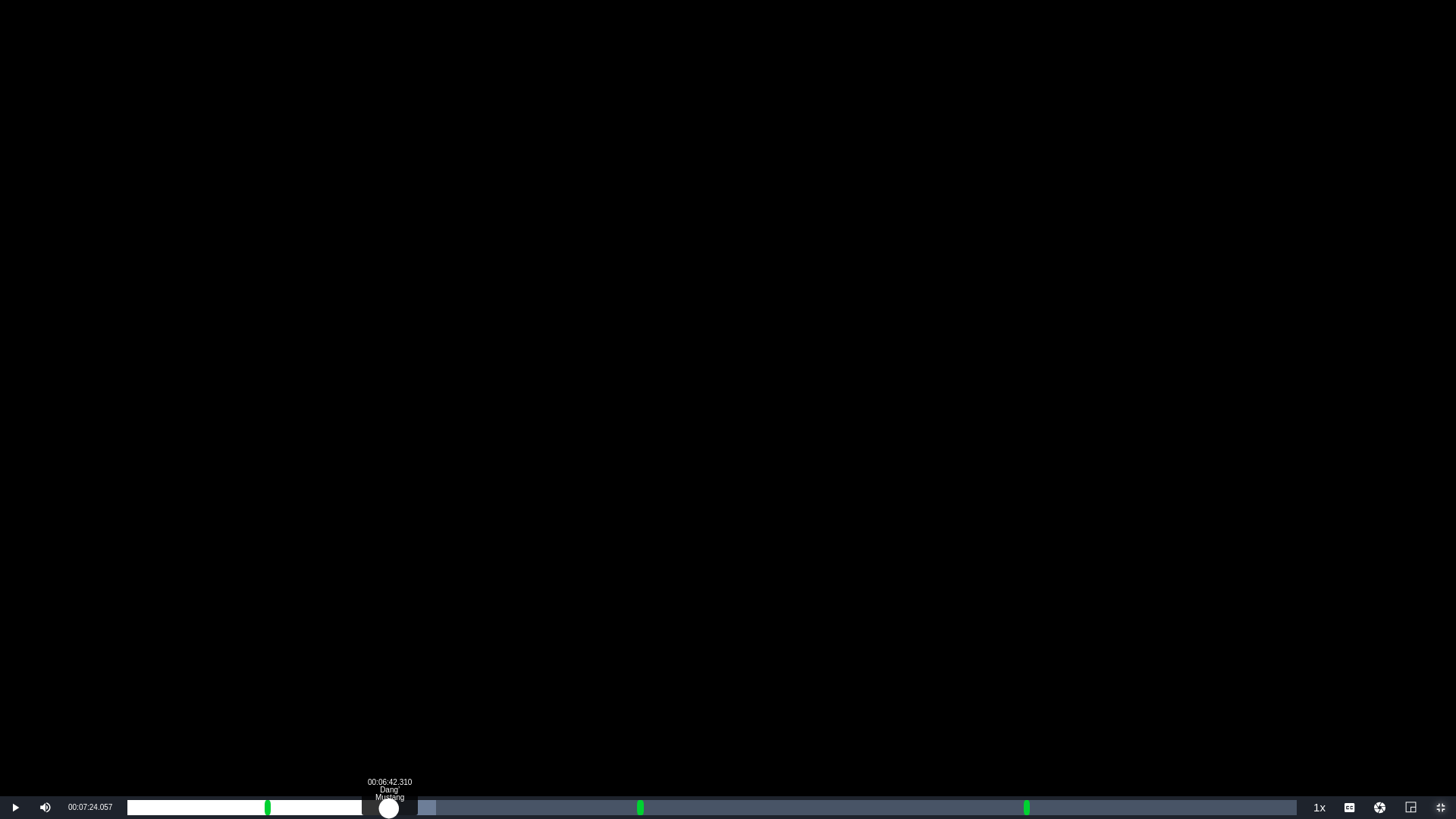
click at [389, 725] on div "00:04:43.897" at bounding box center [258, 808] width 262 height 15
click at [381, 725] on div "00:04:02.856" at bounding box center [258, 808] width 262 height 15
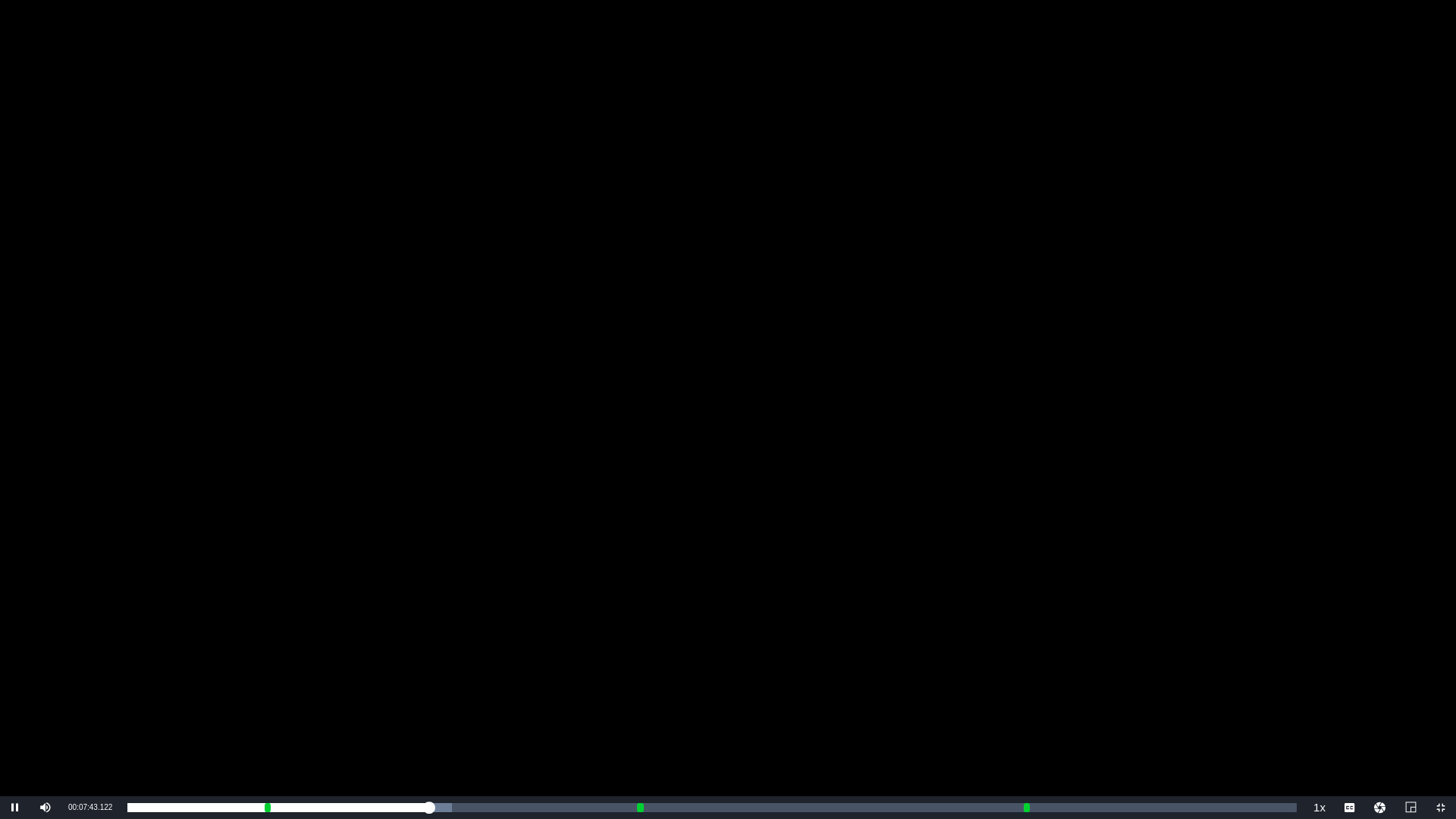
click at [759, 415] on div "Video Player" at bounding box center [728, 398] width 1456 height 796
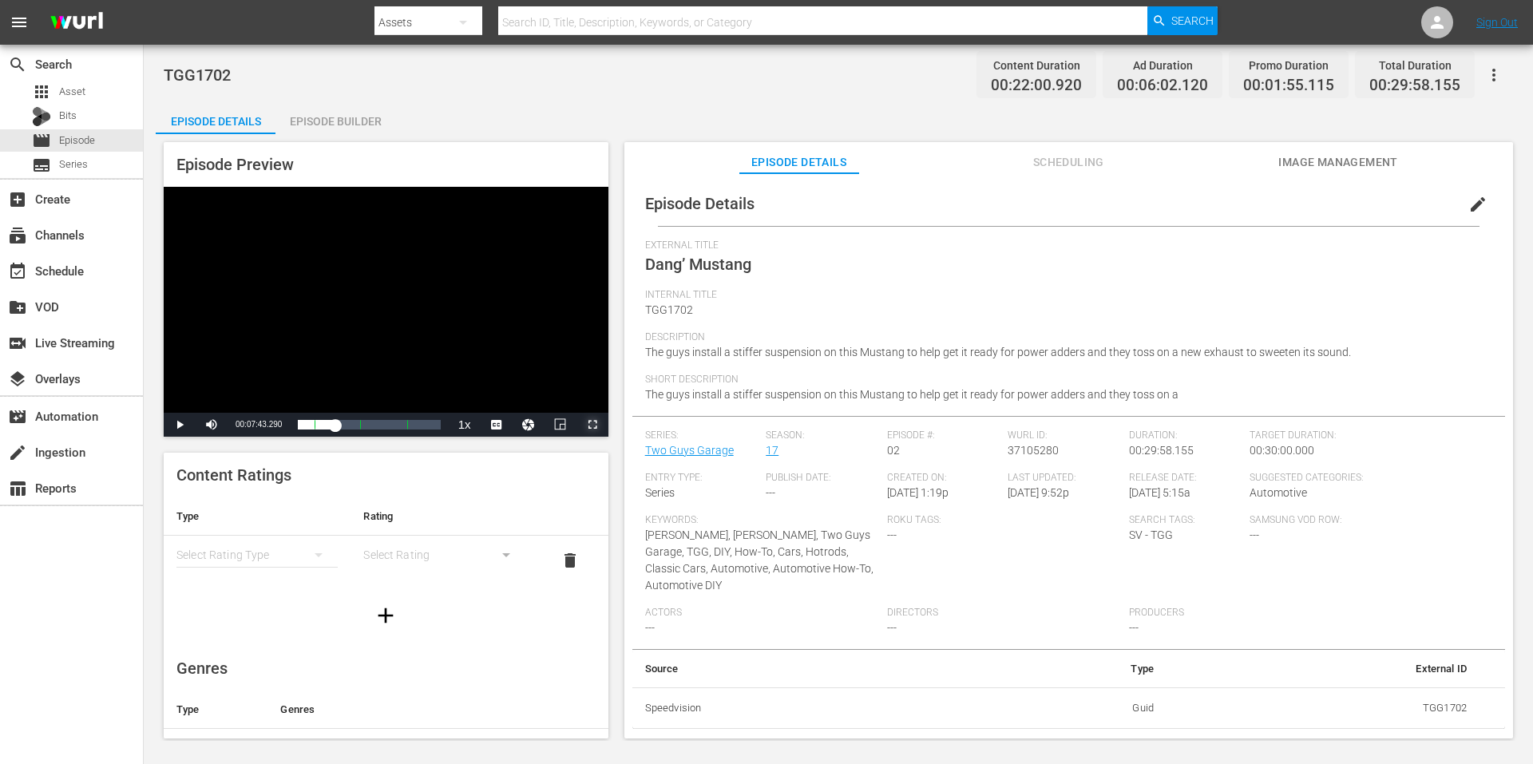
click at [593, 425] on span "Video Player" at bounding box center [593, 425] width 0 height 0
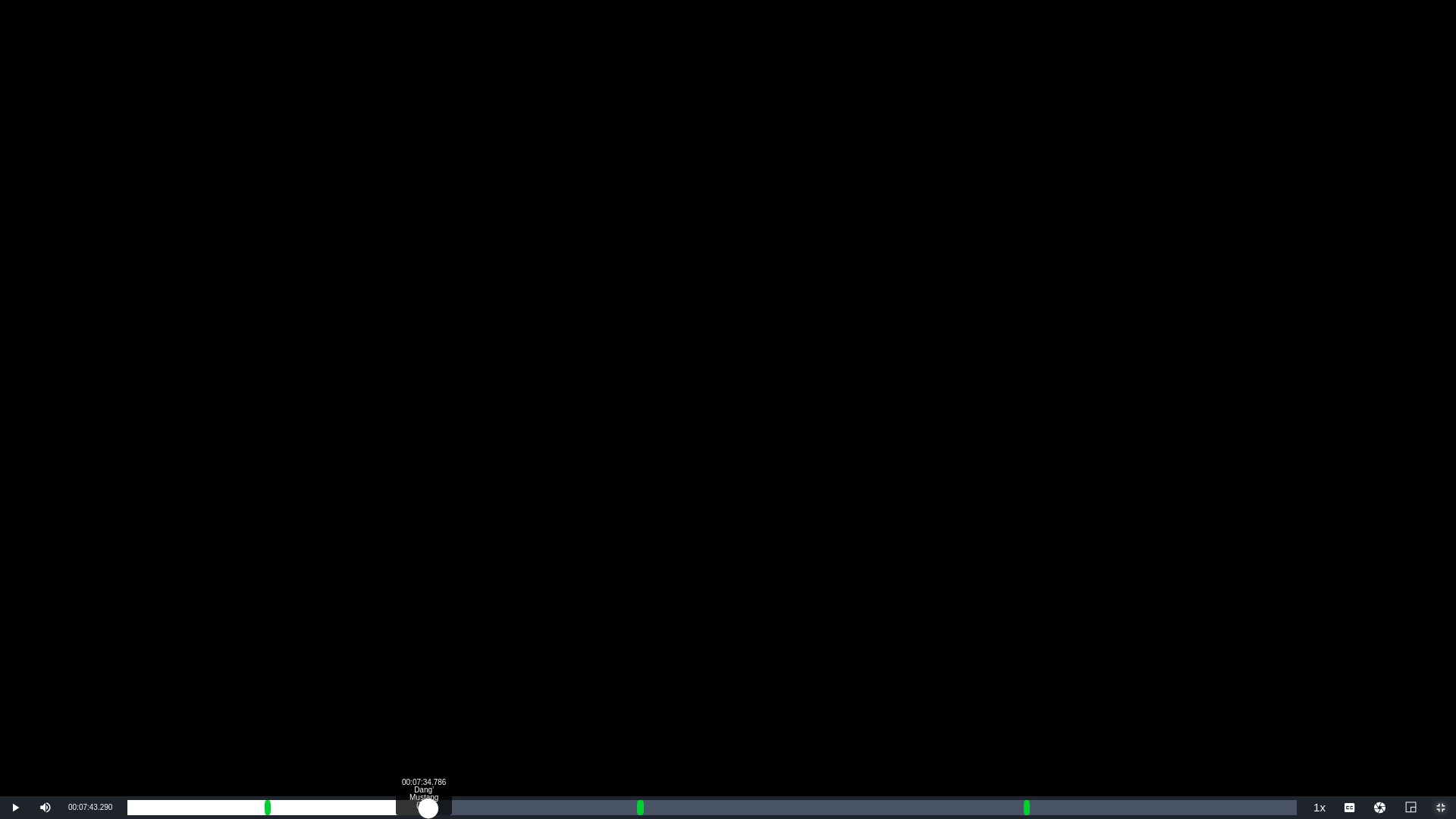
click at [424, 725] on div "00:05:03.130" at bounding box center [277, 808] width 301 height 15
click at [420, 725] on div "00:04:56.756" at bounding box center [275, 808] width 297 height 15
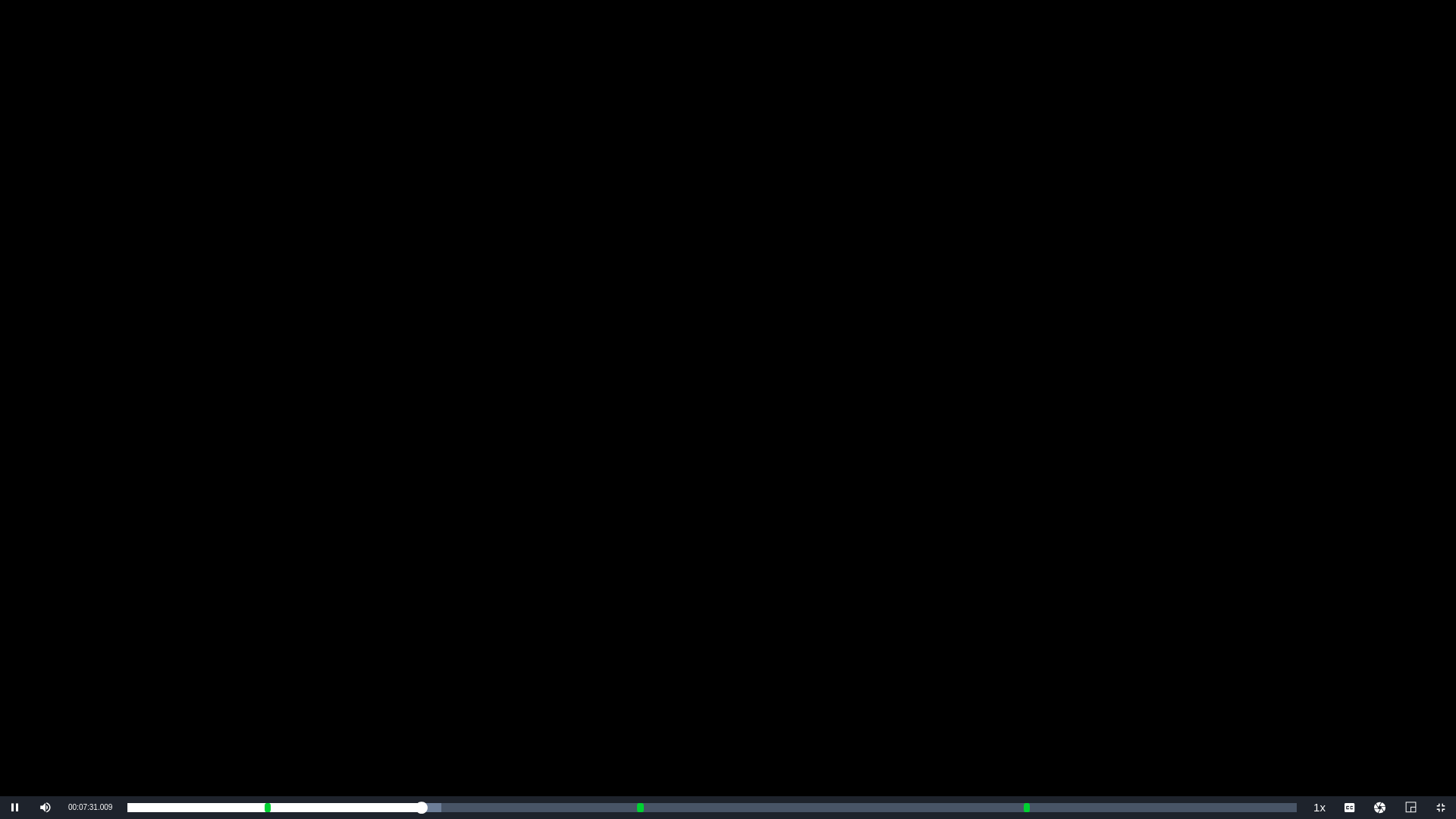
click at [482, 638] on div "Video Player" at bounding box center [728, 398] width 1456 height 796
click at [1441, 725] on span "Video Player" at bounding box center [1441, 808] width 0 height 0
